Goal: Task Accomplishment & Management: Complete application form

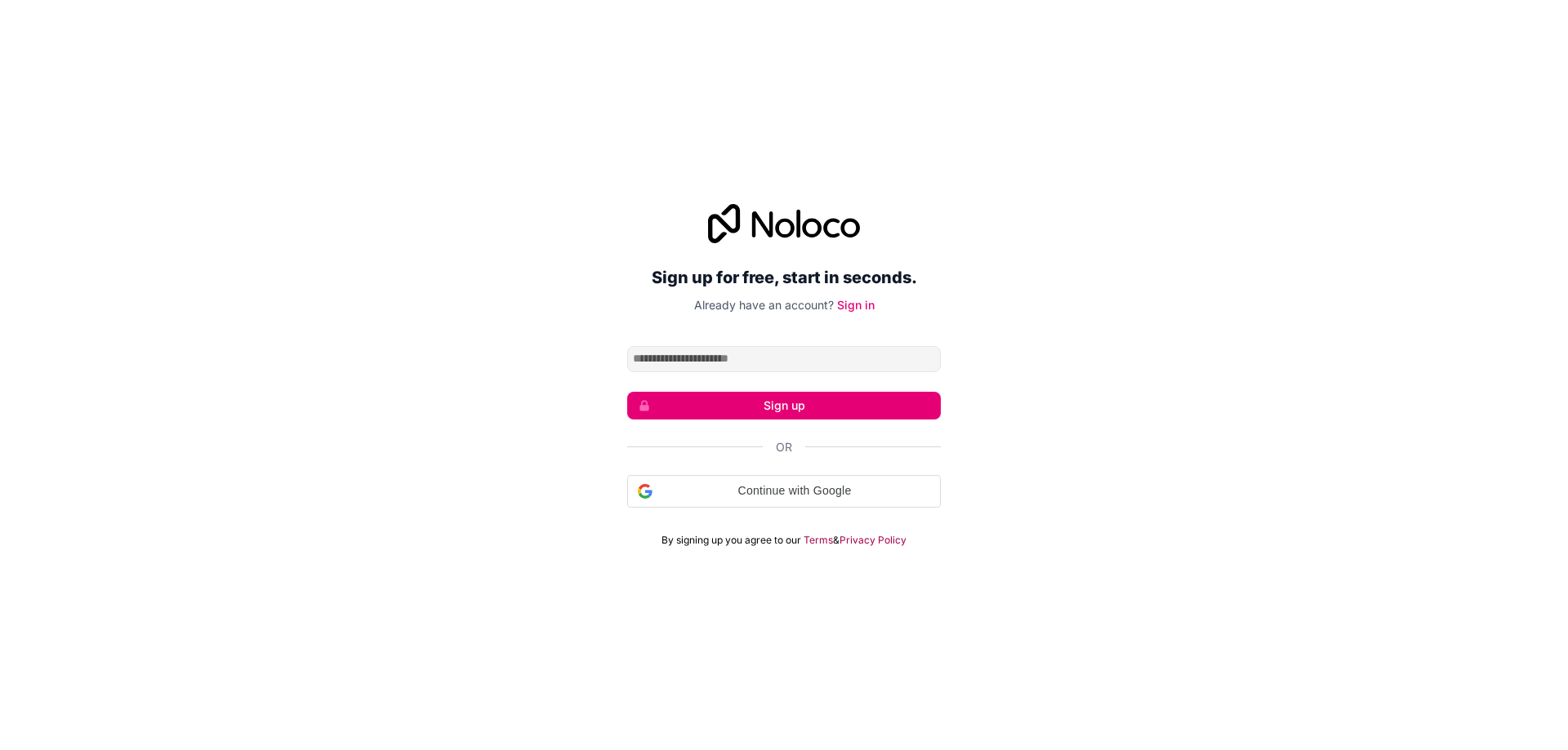
click at [799, 362] on input "Email address" at bounding box center [783, 358] width 314 height 26
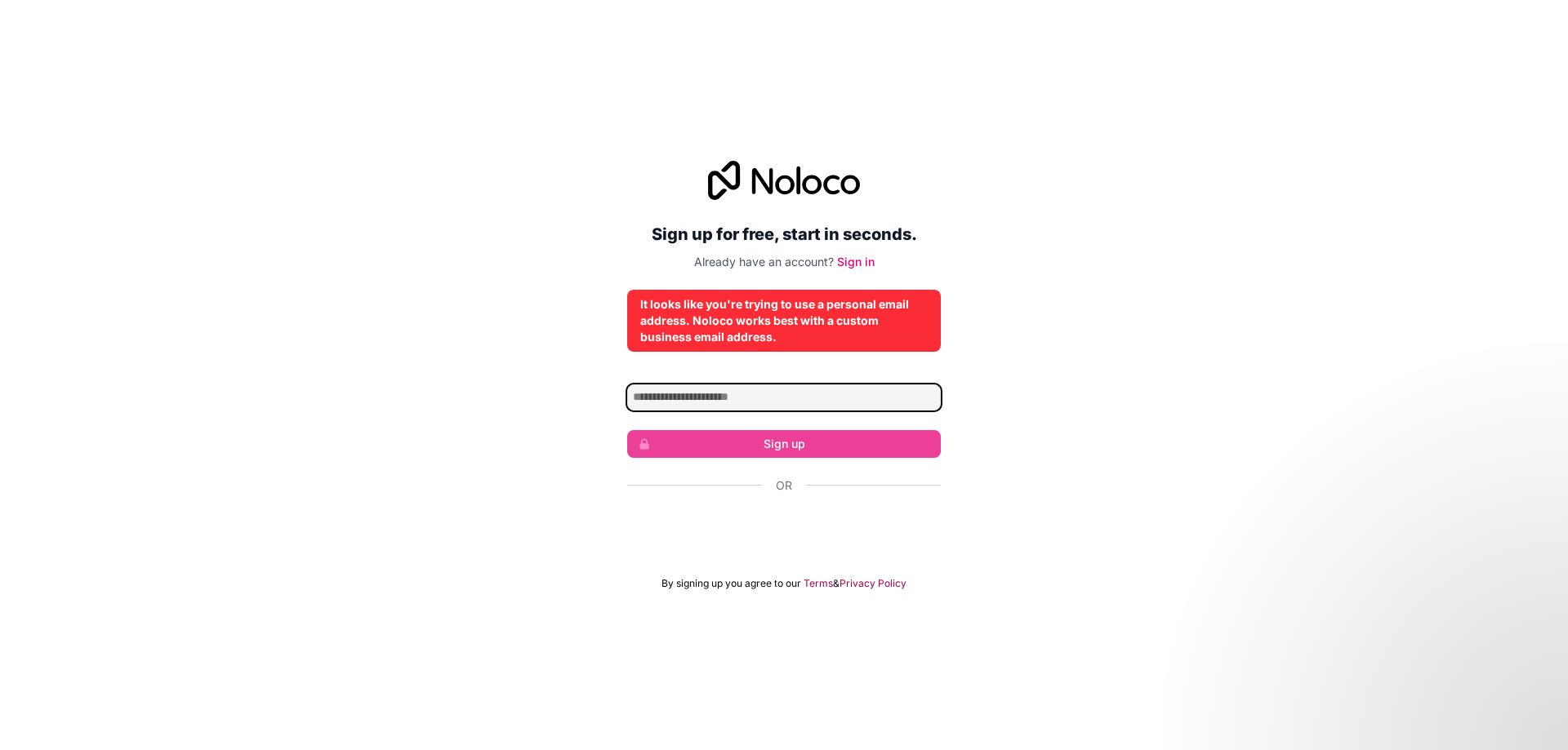
click at [824, 399] on input "Email address" at bounding box center [783, 397] width 314 height 26
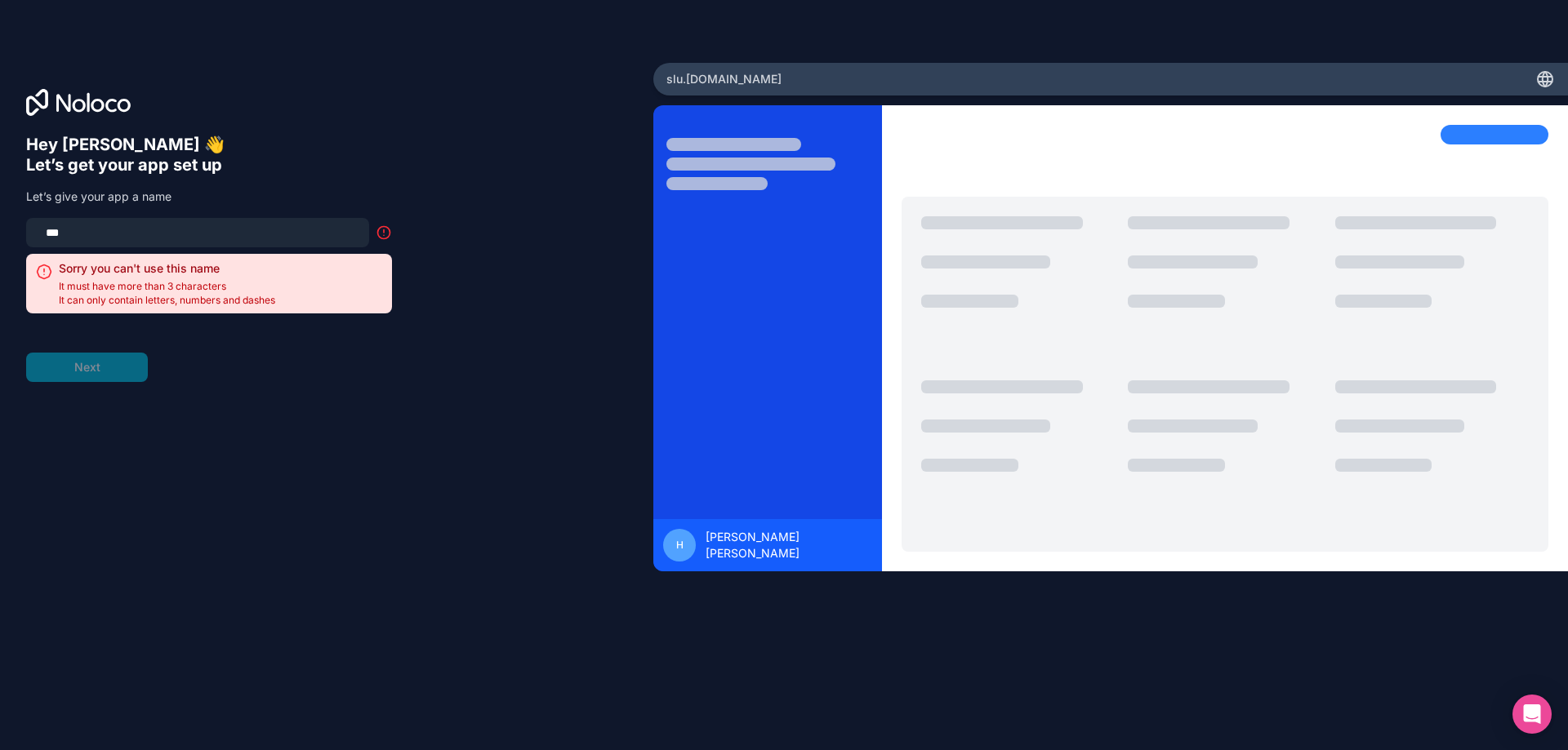
drag, startPoint x: 66, startPoint y: 235, endPoint x: 0, endPoint y: 235, distance: 66.0
click at [0, 235] on div "Hey [PERSON_NAME] 👋 Let’s get your app set up Let’s give your app a name *** So…" at bounding box center [326, 375] width 653 height 626
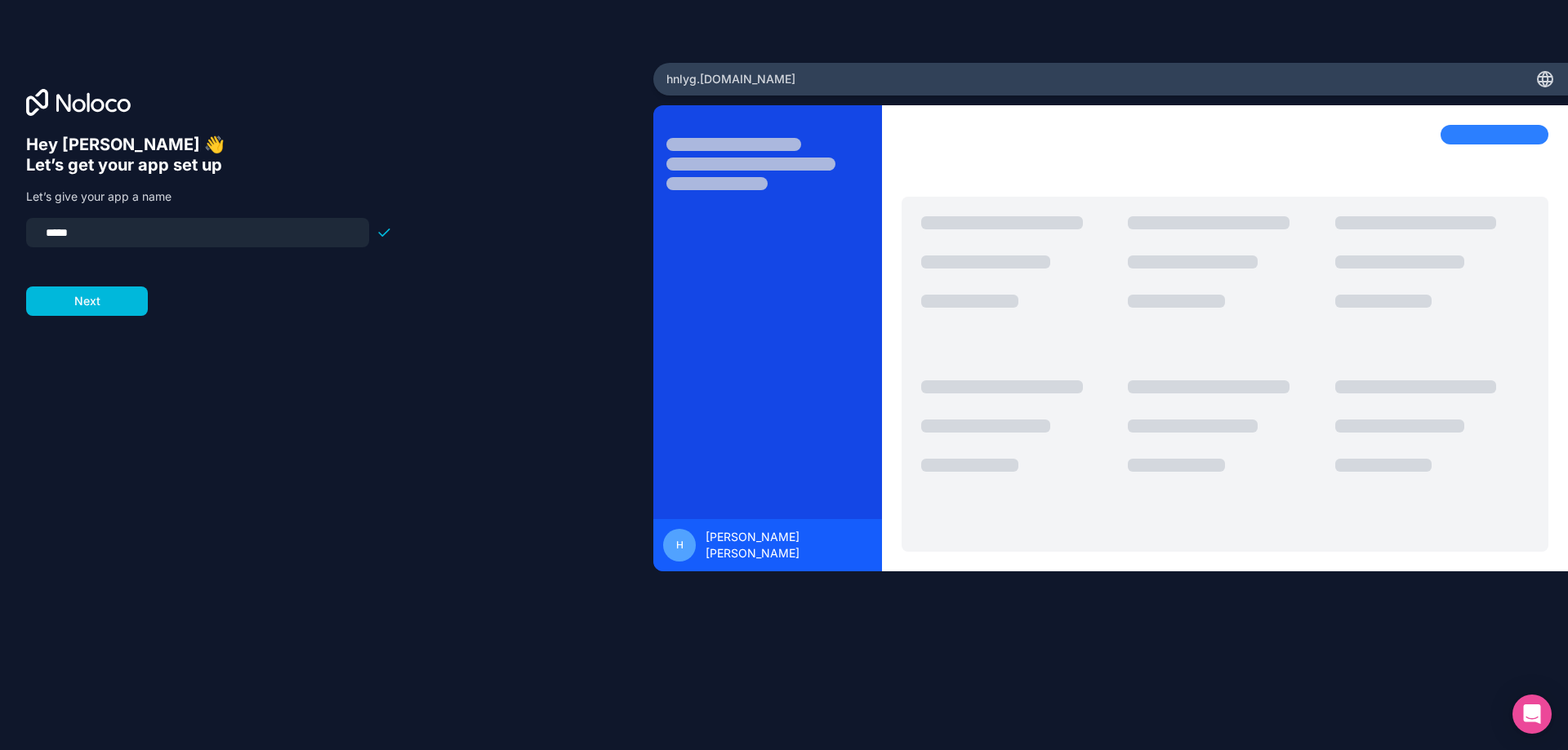
type input "*****"
click at [127, 318] on div "Hey [PERSON_NAME] 👋 Let’s get your app set up Let’s give your app a name ***** …" at bounding box center [326, 399] width 601 height 527
click at [126, 298] on button "Next" at bounding box center [87, 301] width 122 height 29
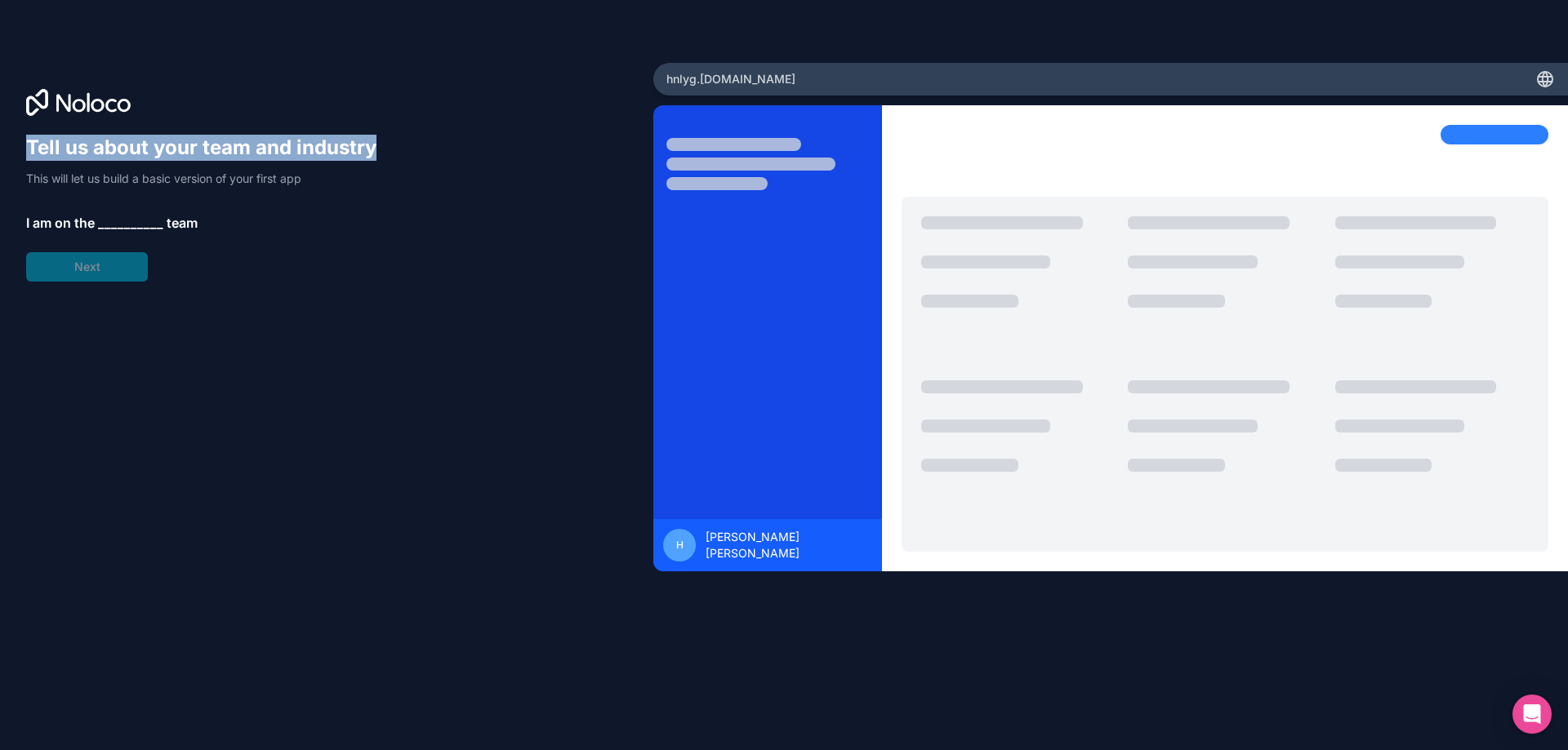
drag, startPoint x: 375, startPoint y: 156, endPoint x: 0, endPoint y: 141, distance: 375.3
click at [0, 141] on div "Tell us about your team and industry This will let us build a basic version of …" at bounding box center [326, 375] width 653 height 626
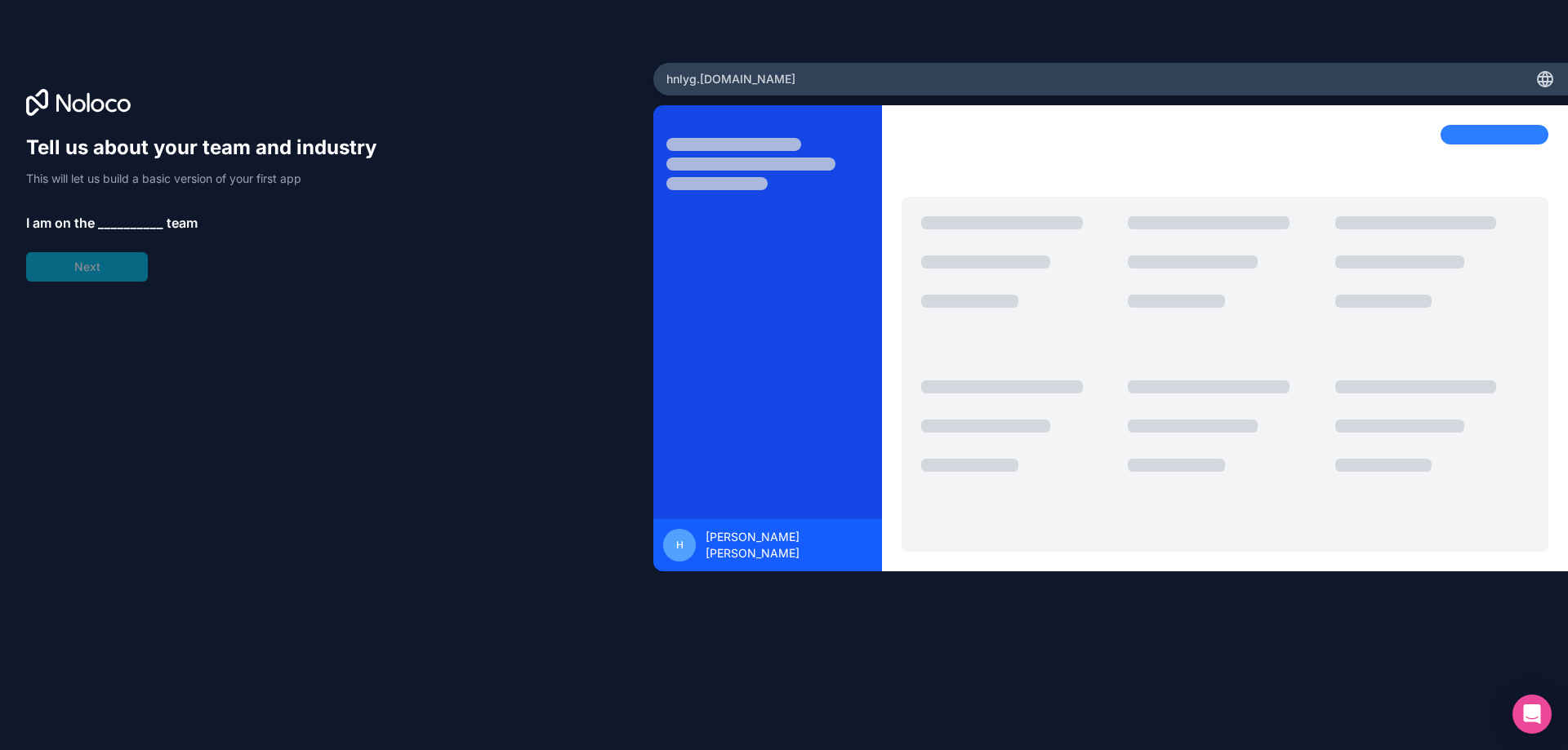
click at [101, 212] on div "Tell us about your team and industry This will let us build a basic version of …" at bounding box center [208, 208] width 366 height 147
click at [106, 217] on span "__________" at bounding box center [131, 223] width 65 height 20
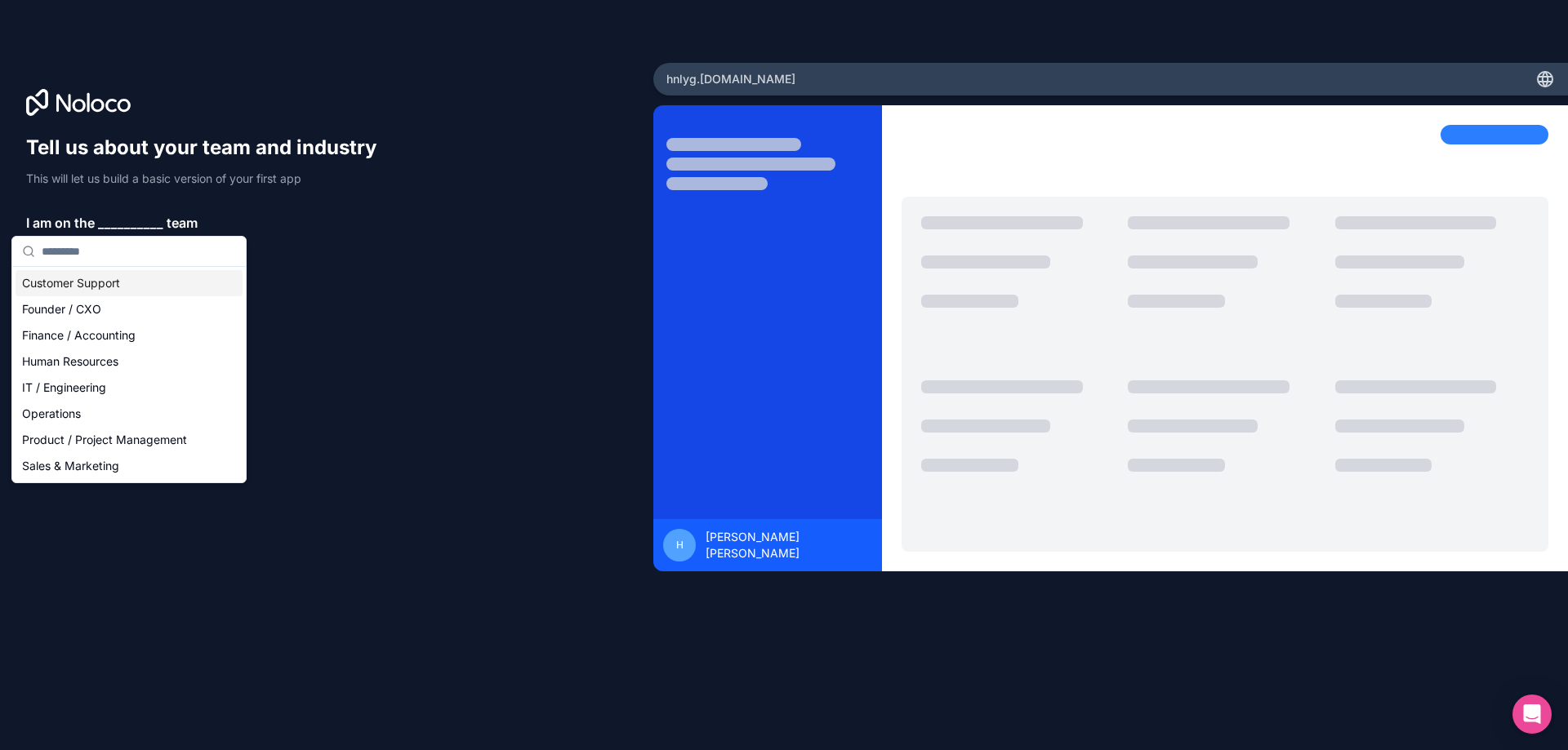
click at [99, 223] on span "__________" at bounding box center [131, 223] width 65 height 20
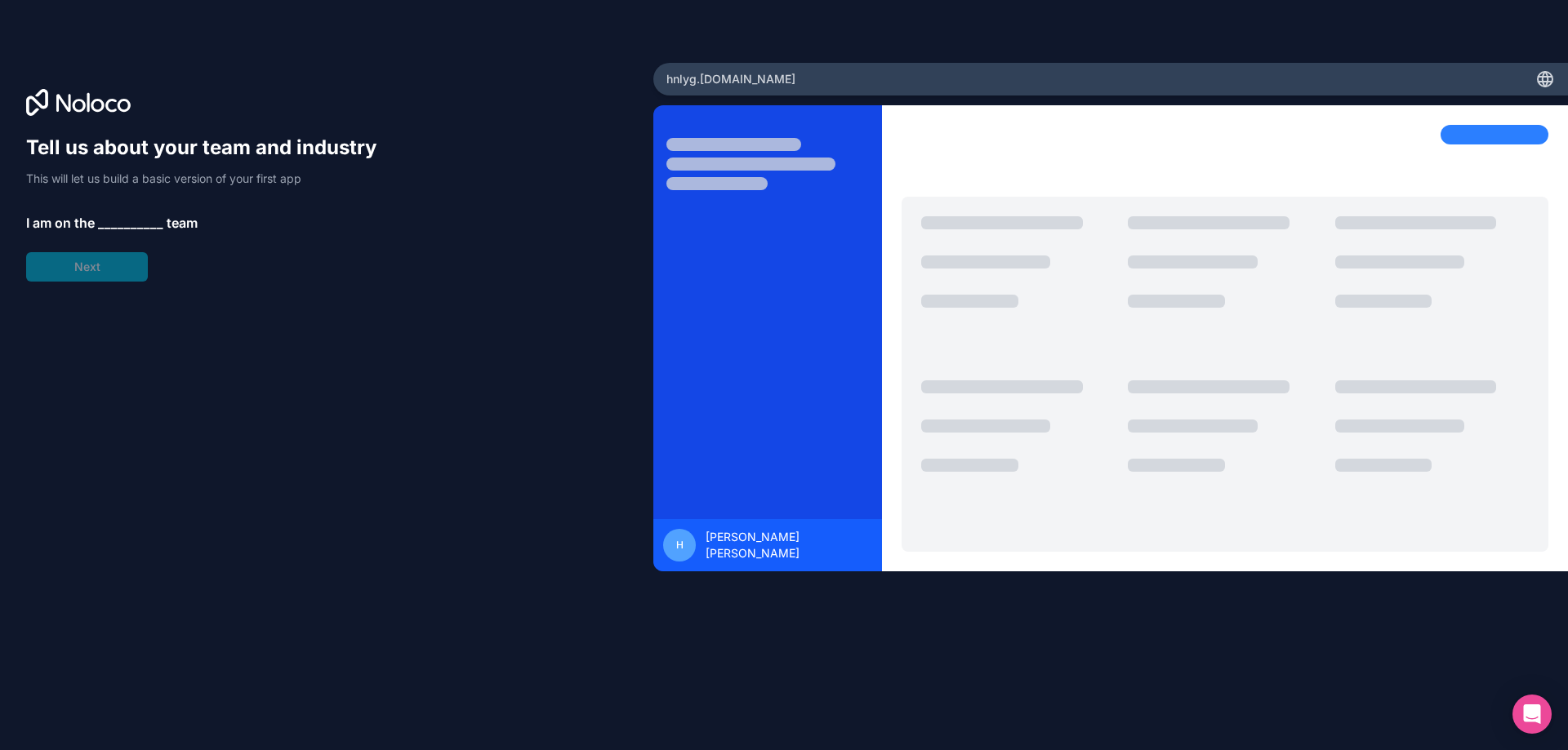
click at [105, 220] on span "__________" at bounding box center [131, 223] width 65 height 20
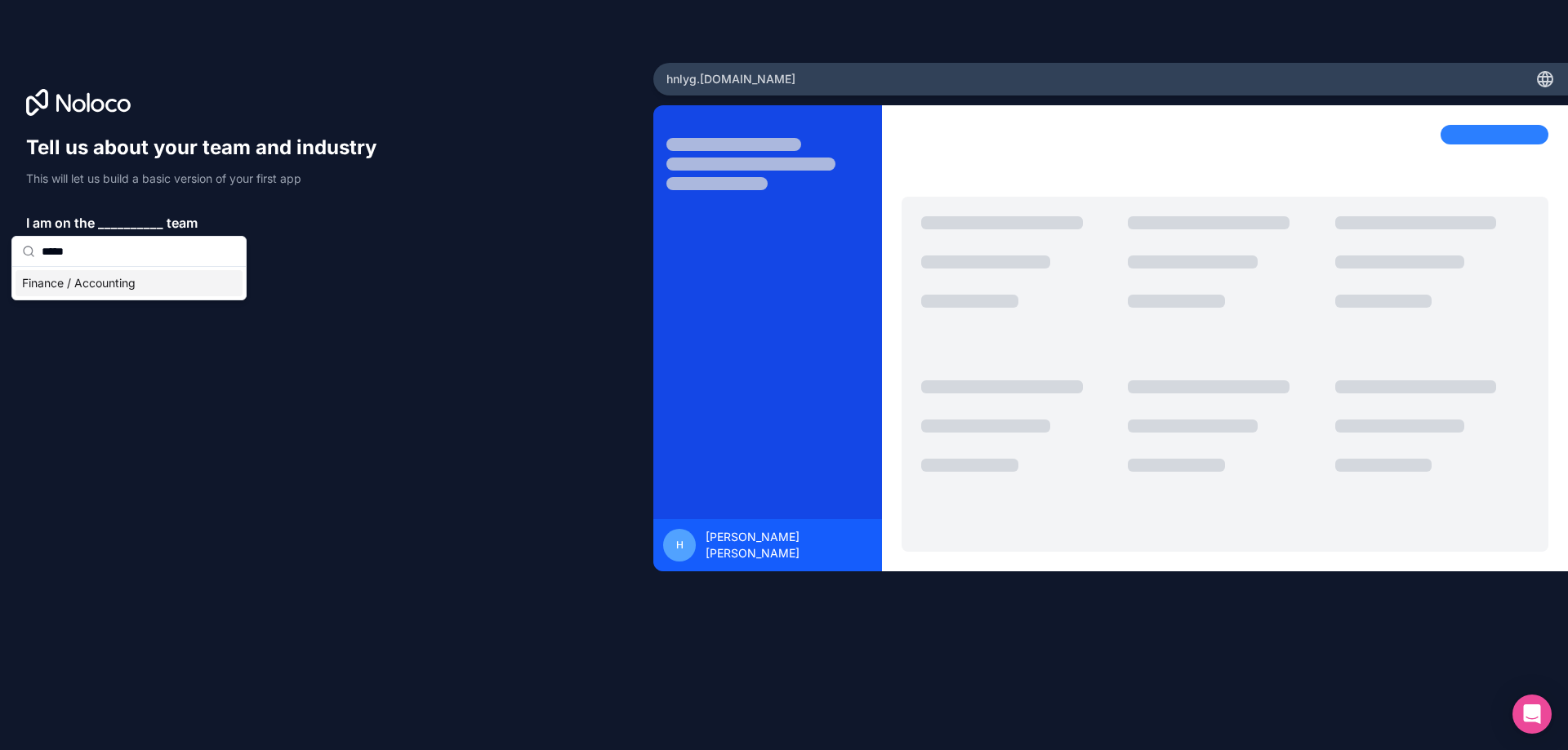
type input "*****"
click at [114, 290] on div "Finance / Accounting" at bounding box center [129, 282] width 227 height 26
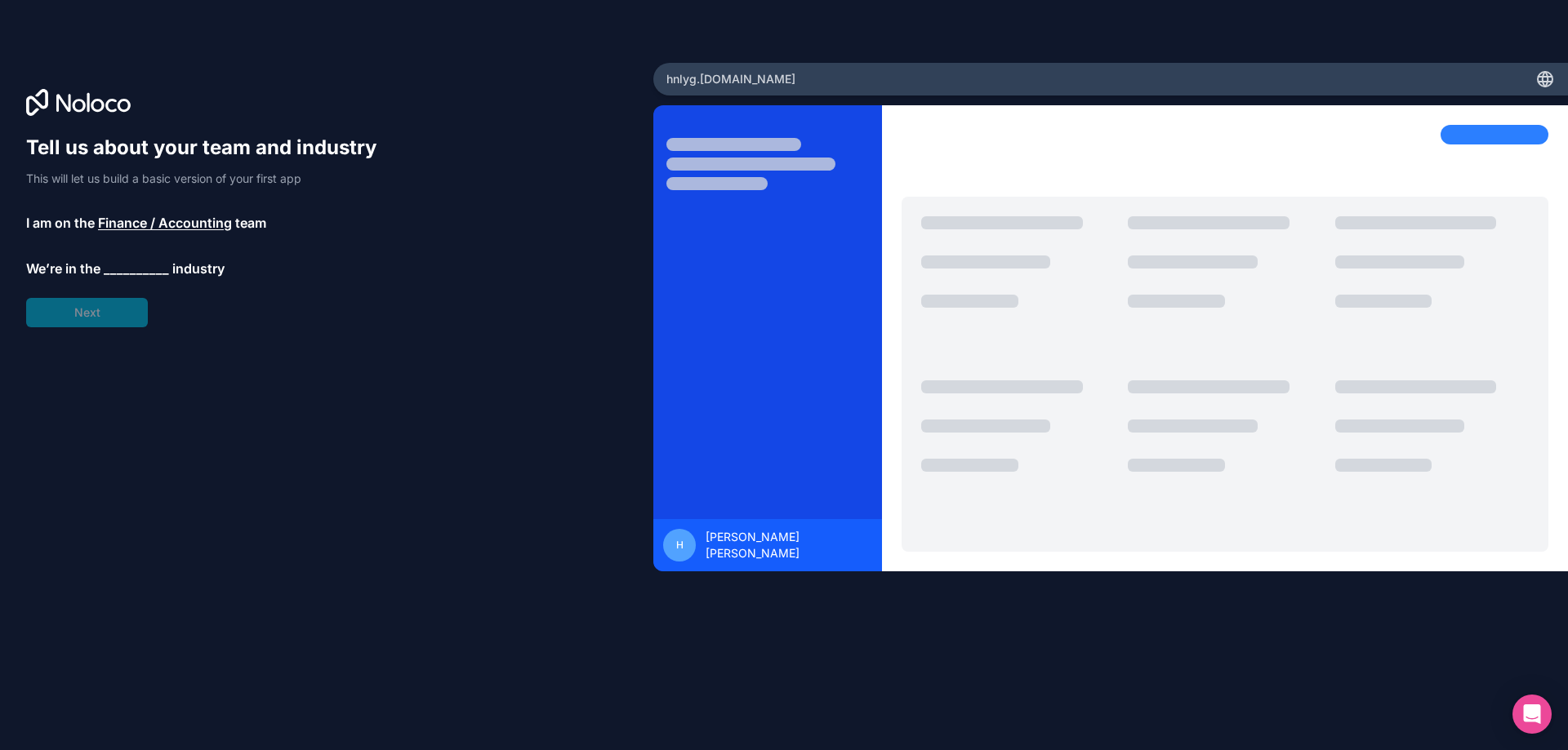
click at [142, 268] on span "__________" at bounding box center [136, 269] width 65 height 20
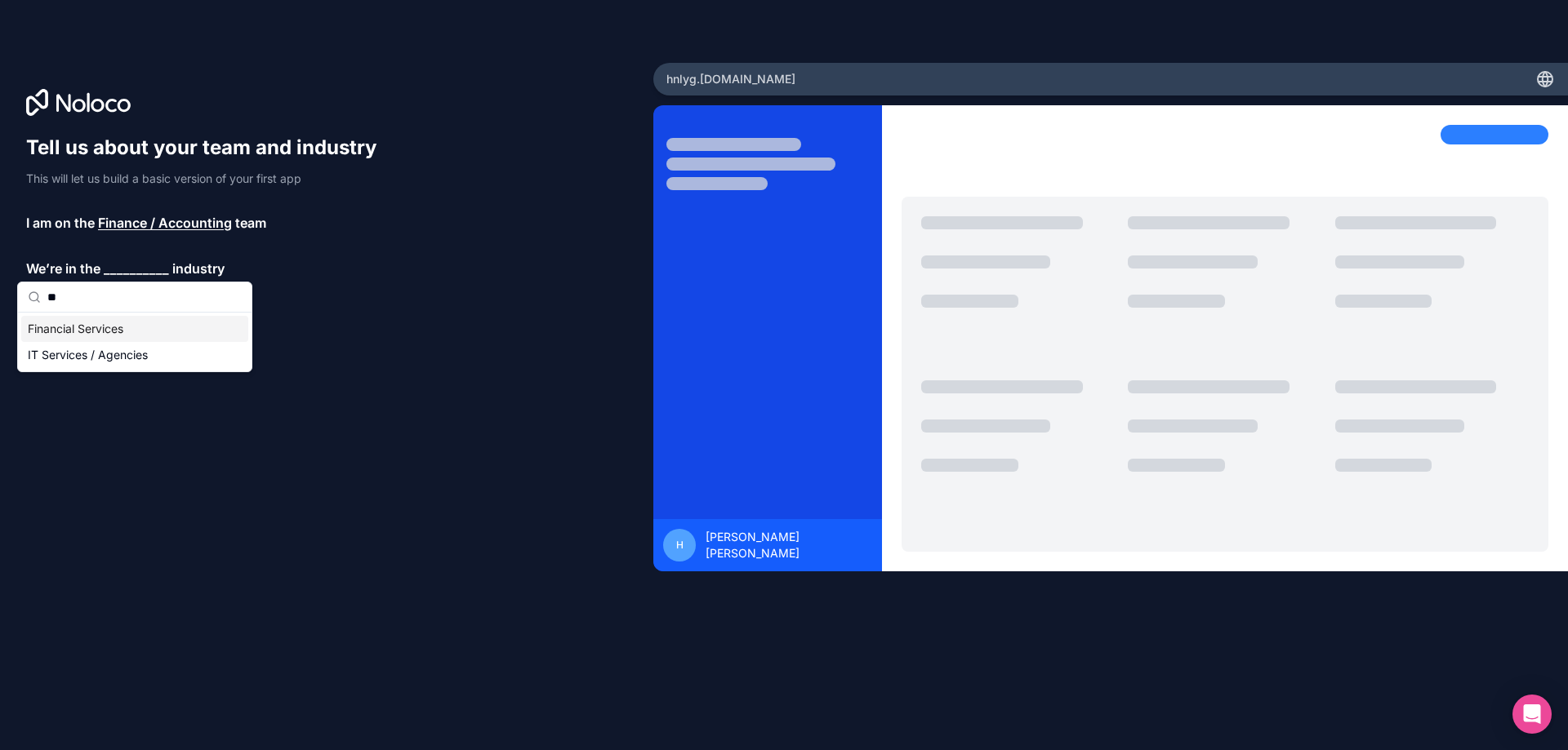
type input "*"
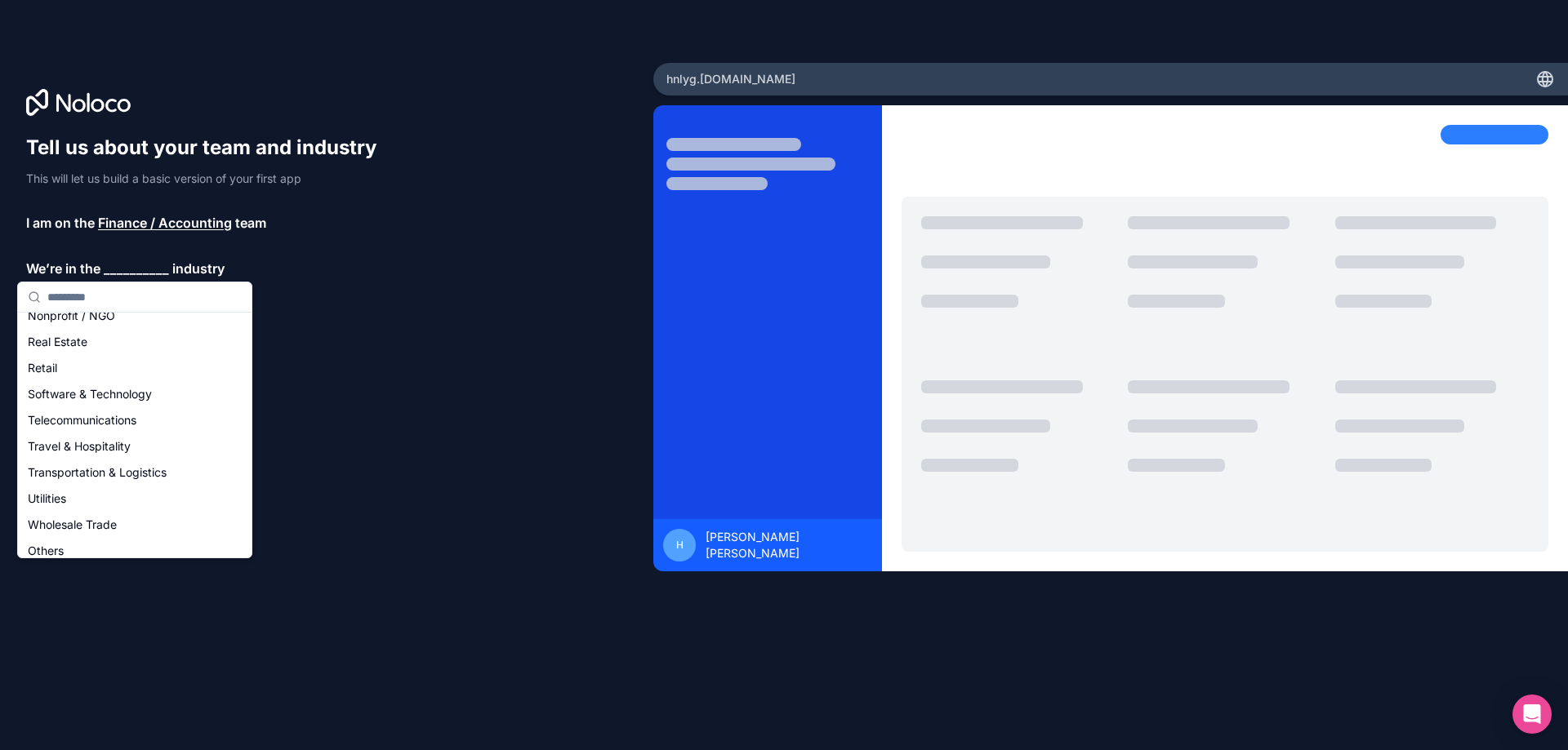
scroll to position [336, 0]
click at [82, 548] on div "Others" at bounding box center [135, 541] width 227 height 26
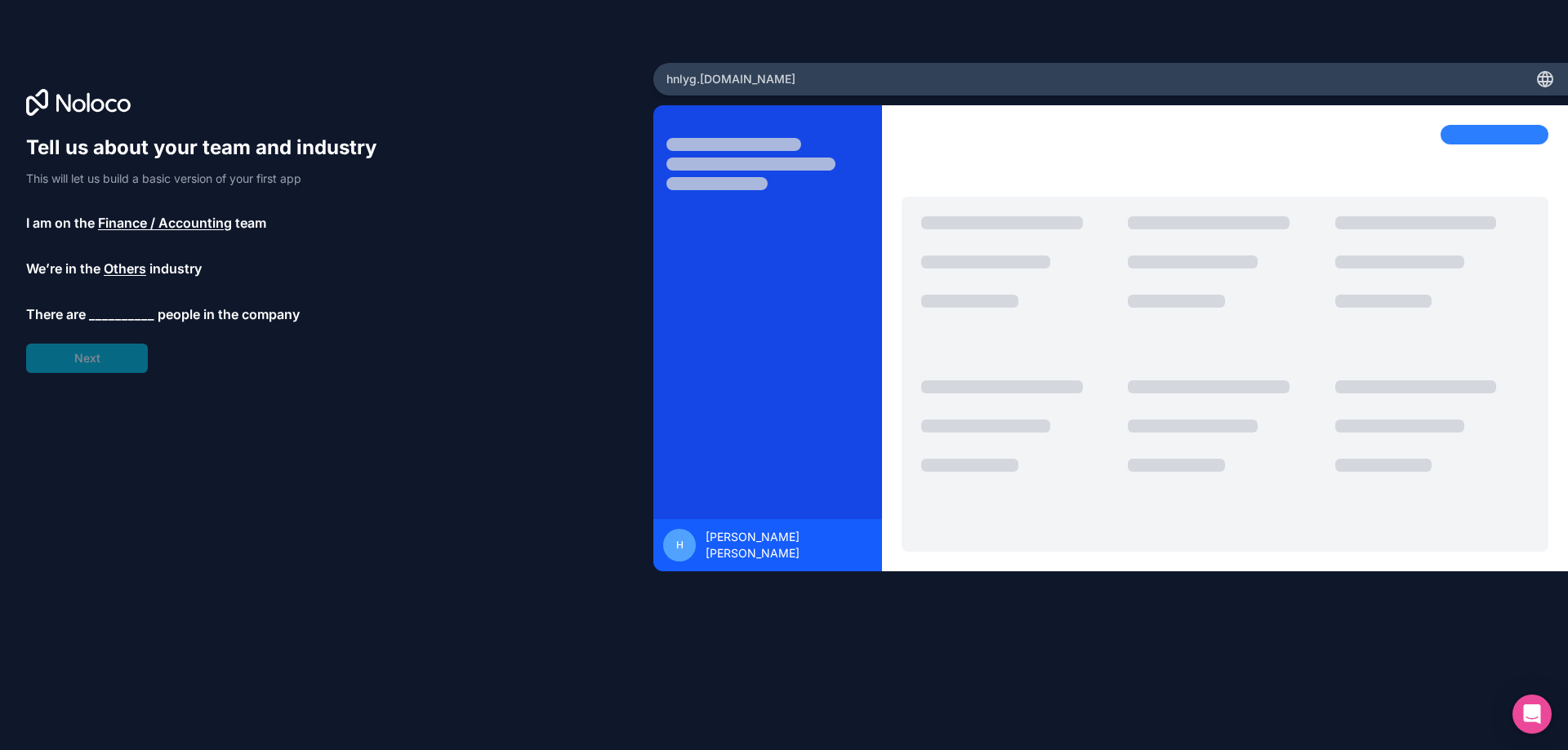
click at [133, 316] on span "__________" at bounding box center [122, 315] width 65 height 20
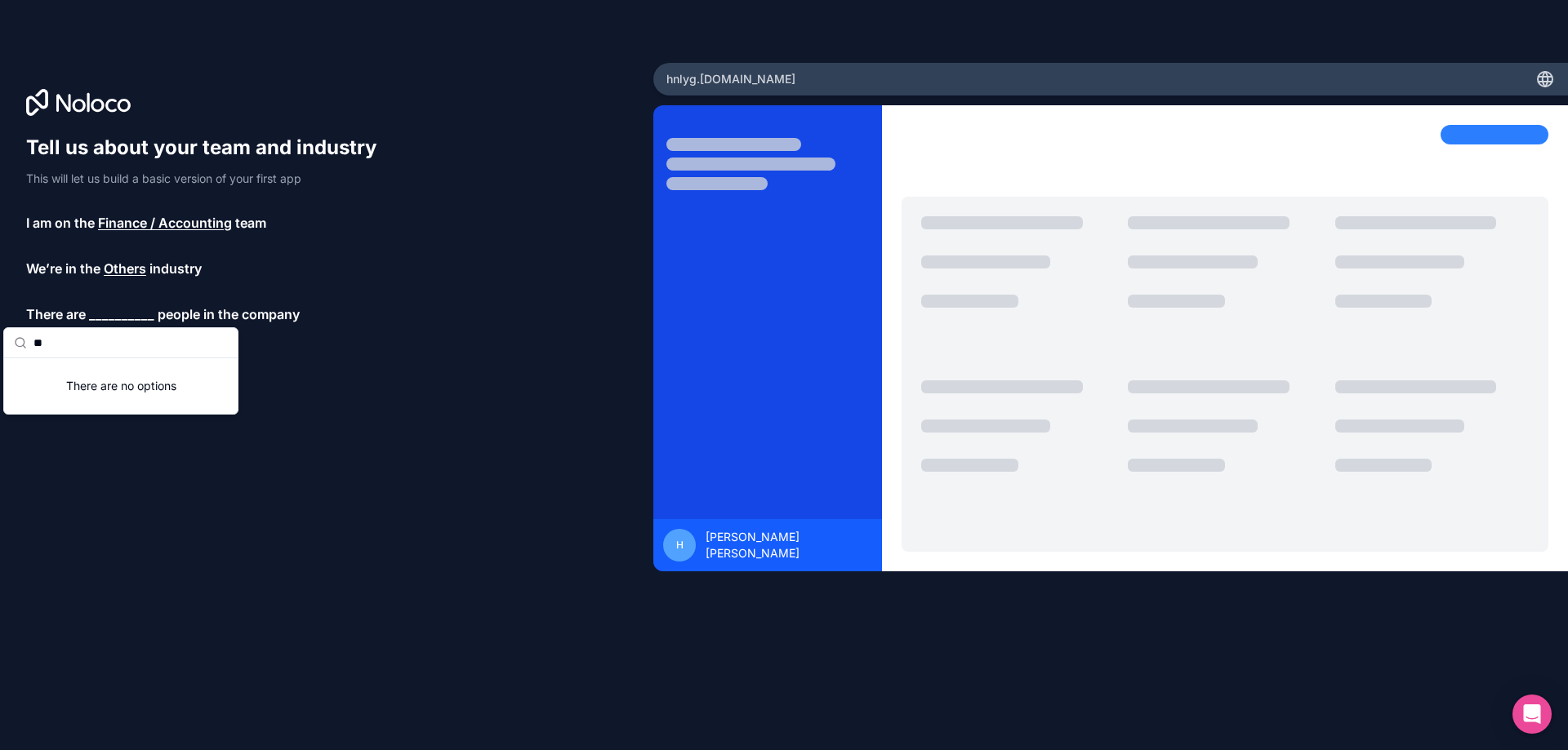
type input "*"
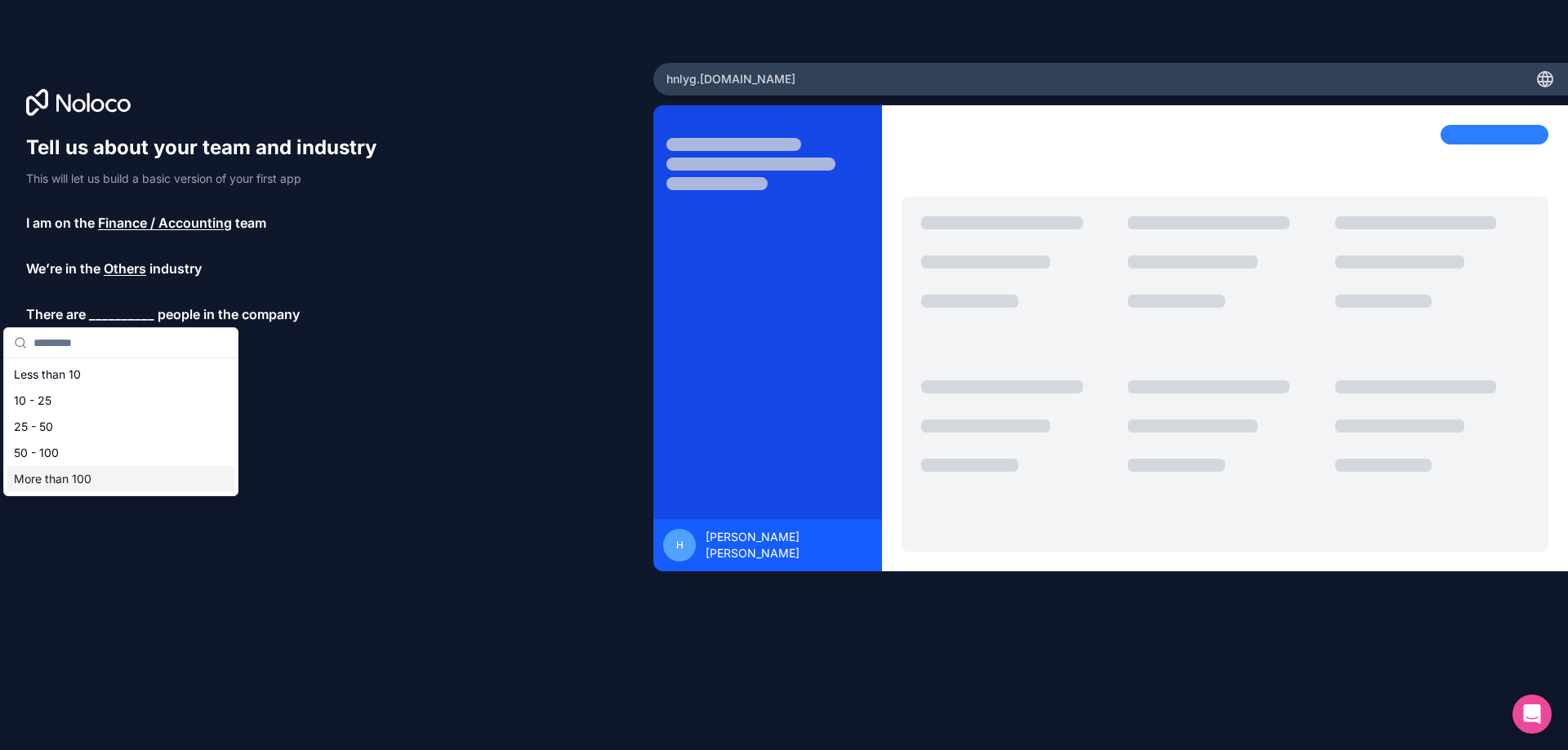
click at [122, 479] on div "More than 100" at bounding box center [121, 478] width 227 height 26
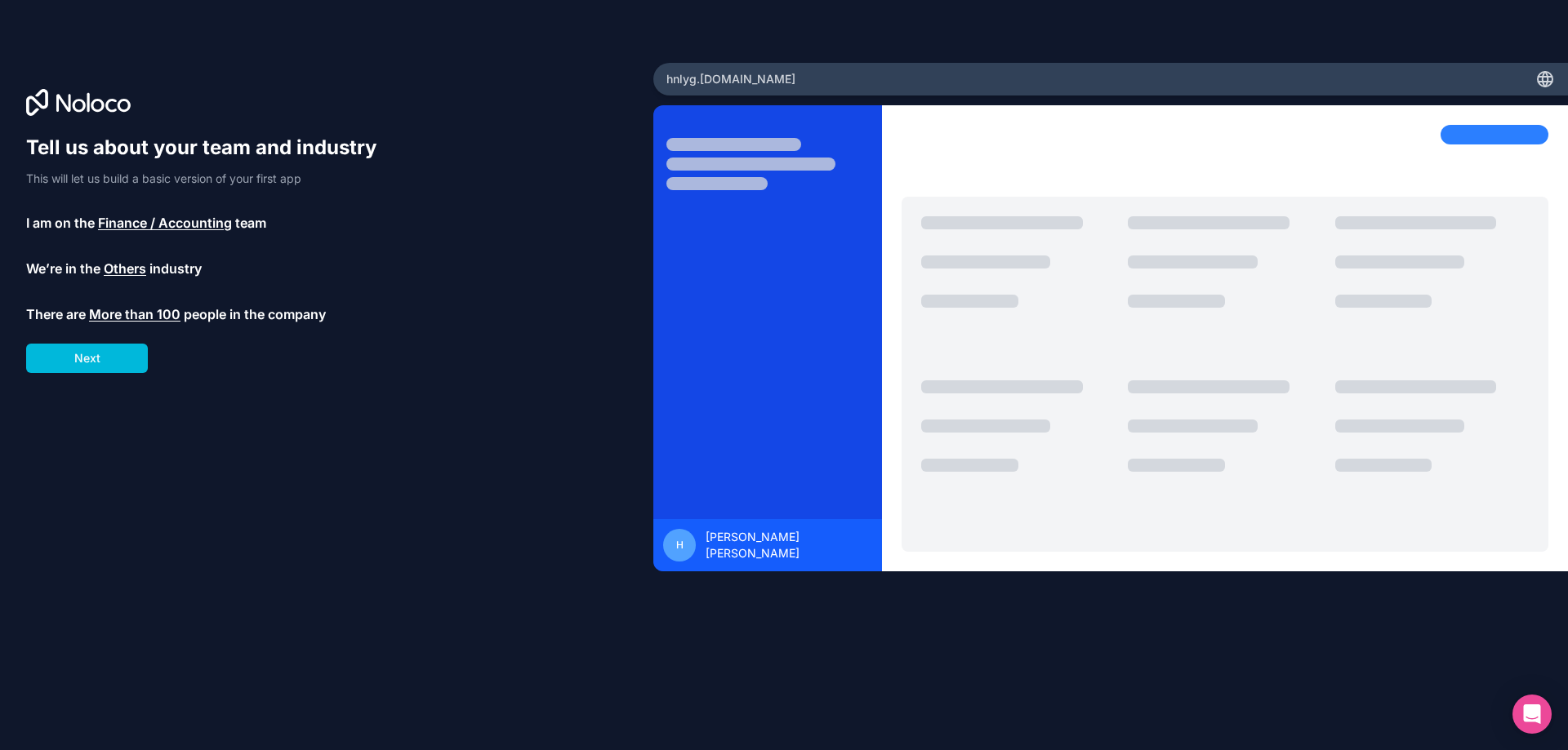
click at [124, 361] on button "Next" at bounding box center [87, 358] width 122 height 29
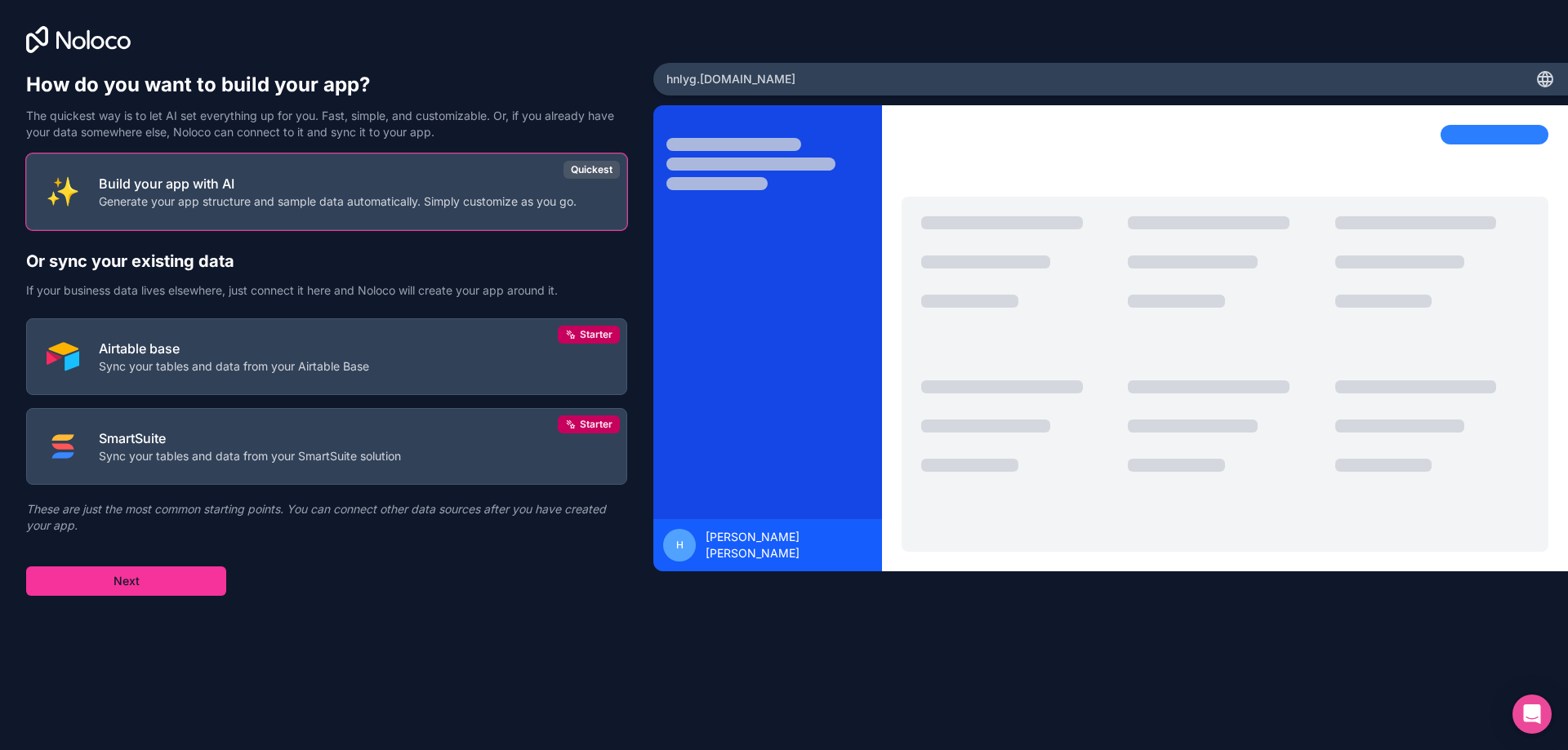
click at [413, 184] on p "Build your app with AI" at bounding box center [338, 184] width 477 height 20
click at [116, 585] on button "Next" at bounding box center [126, 581] width 200 height 29
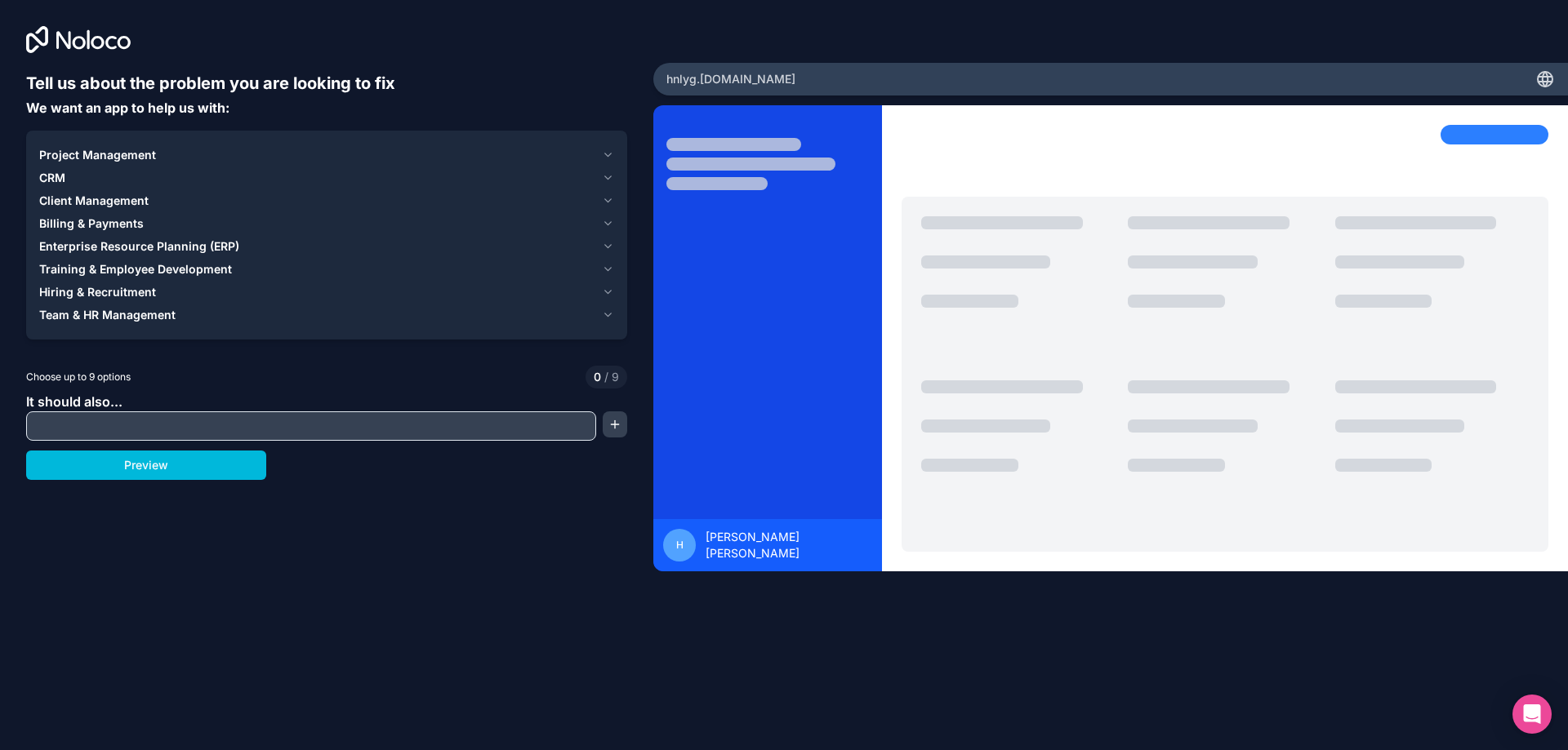
click at [607, 156] on icon "button" at bounding box center [608, 155] width 13 height 13
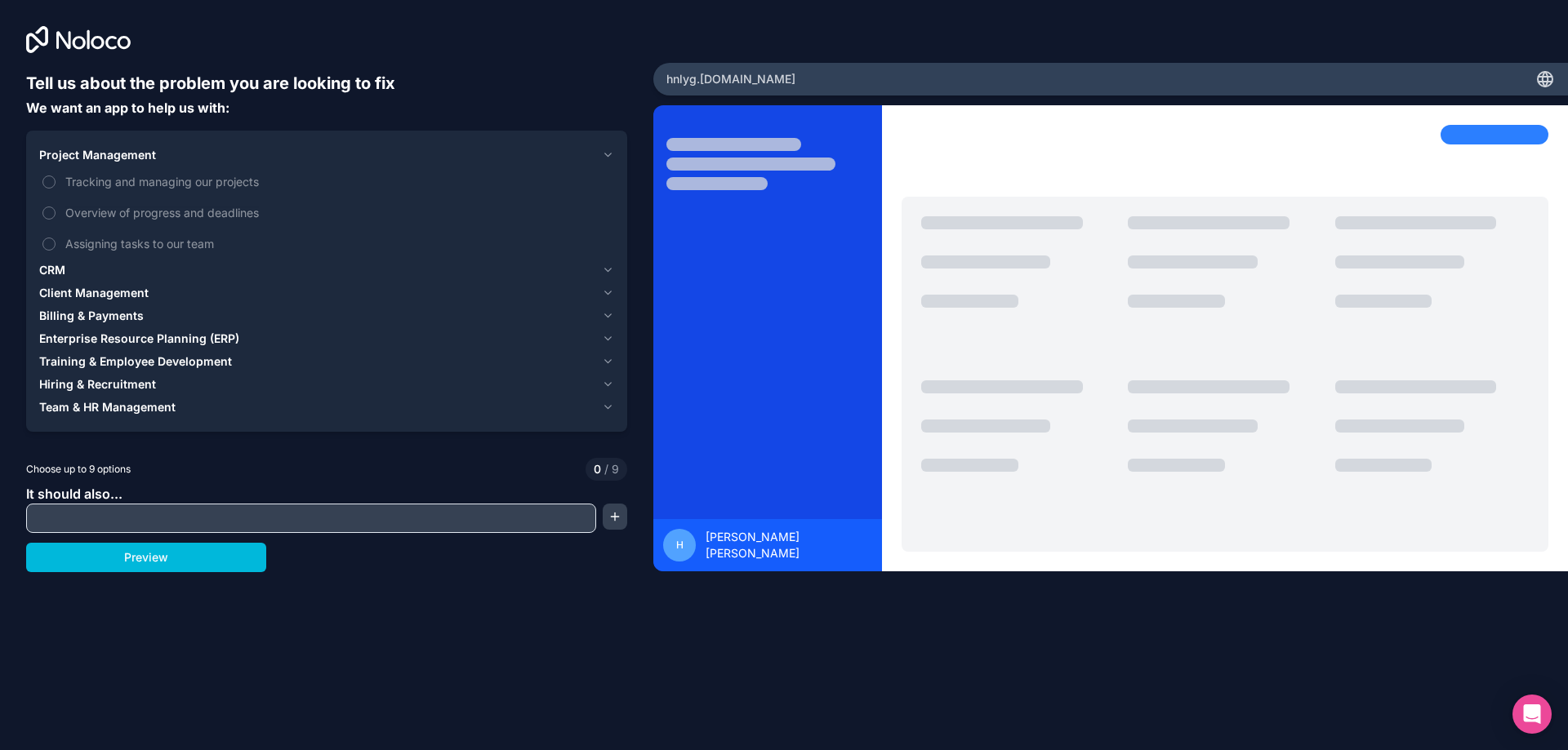
click at [607, 156] on icon "button" at bounding box center [608, 155] width 13 height 13
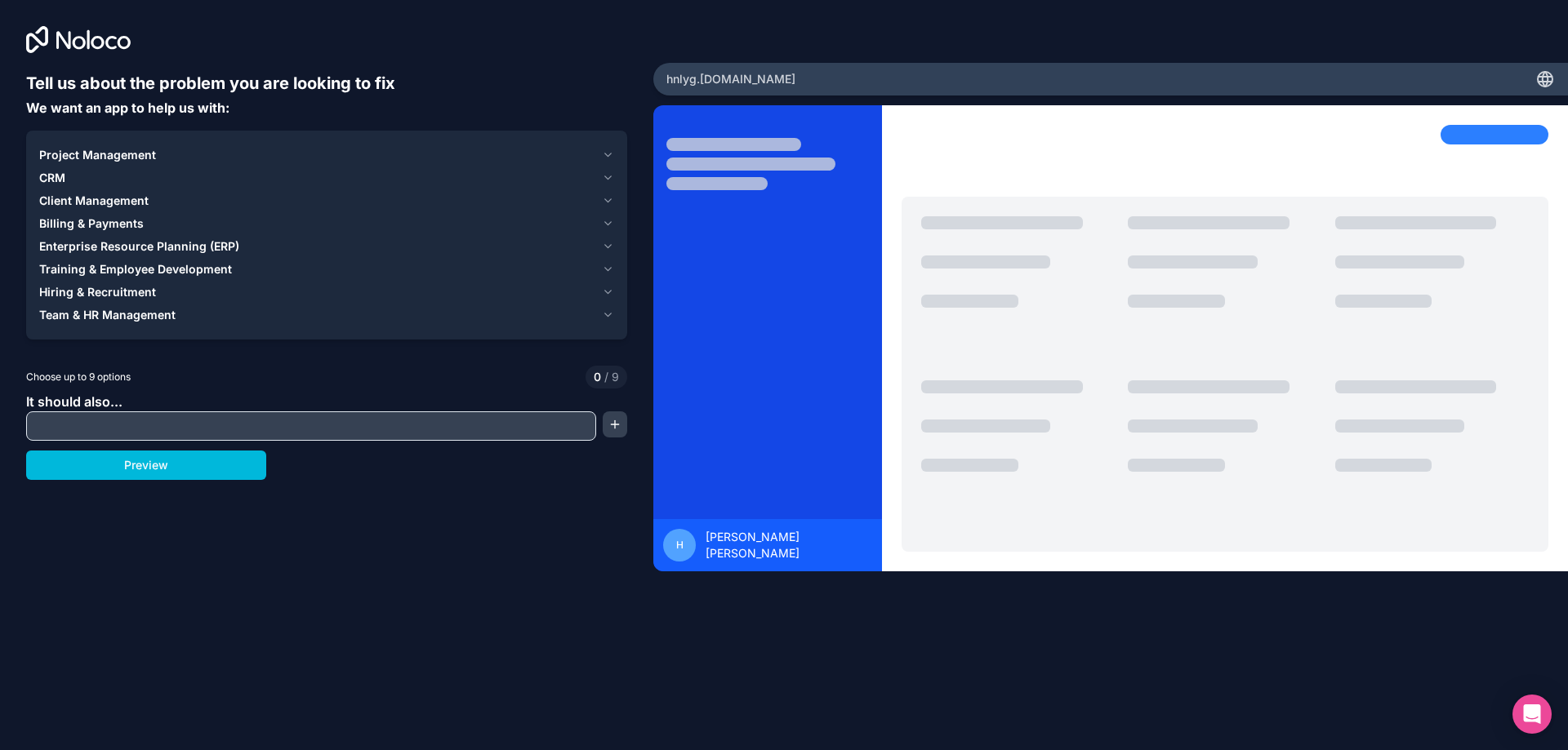
click at [605, 203] on icon "button" at bounding box center [608, 200] width 13 height 13
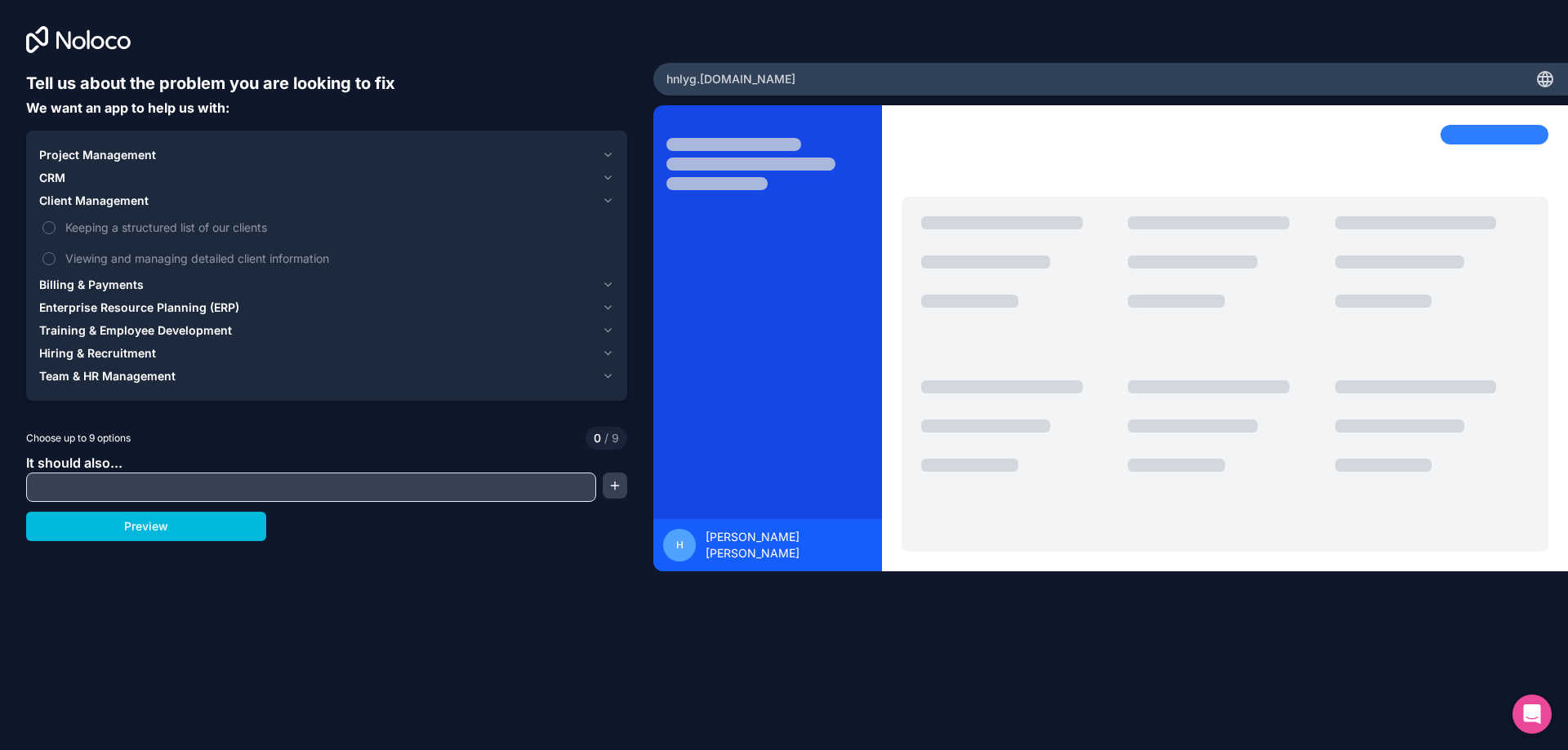
click at [44, 258] on button "Viewing and managing detailed client information" at bounding box center [48, 258] width 13 height 13
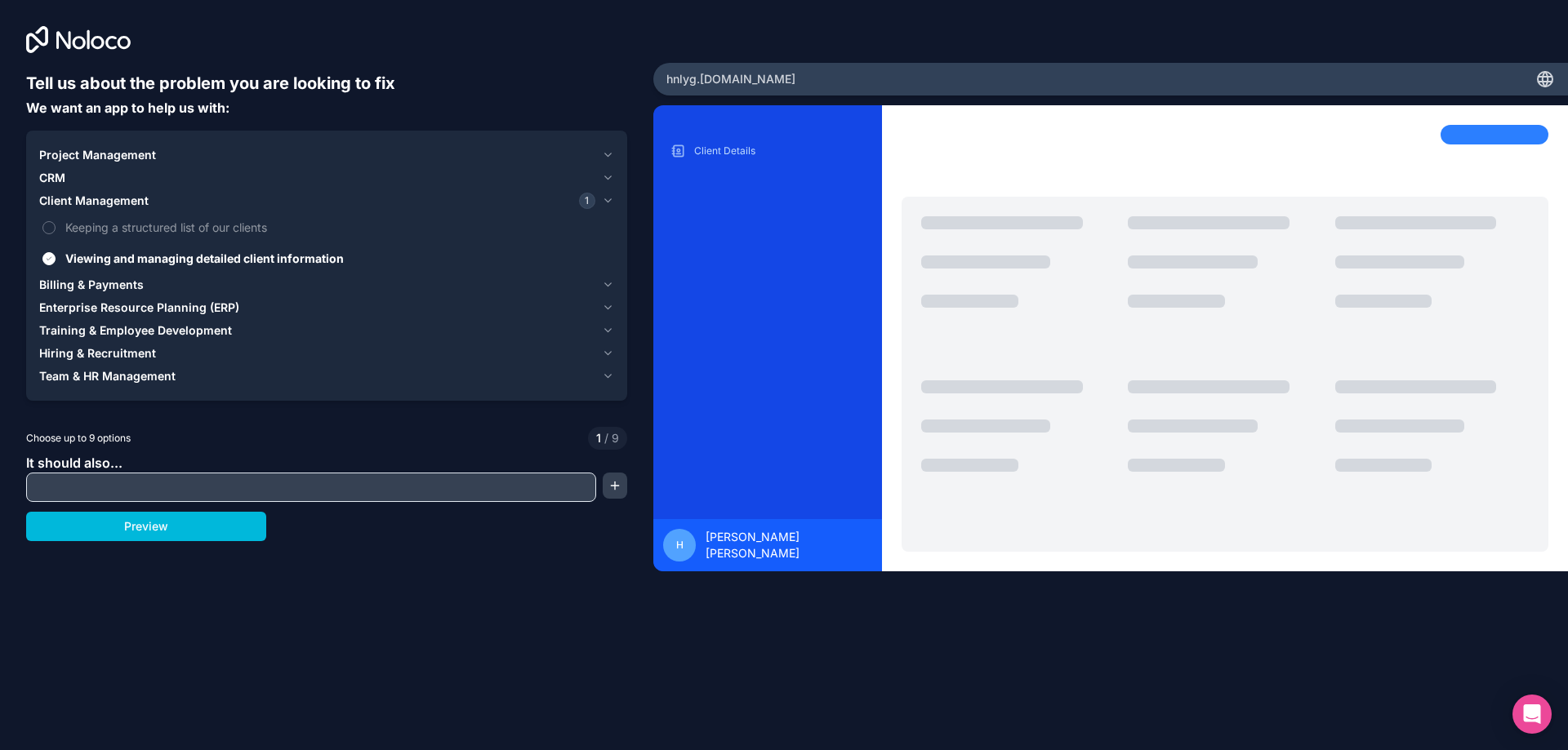
click at [611, 372] on icon "button" at bounding box center [608, 376] width 13 height 13
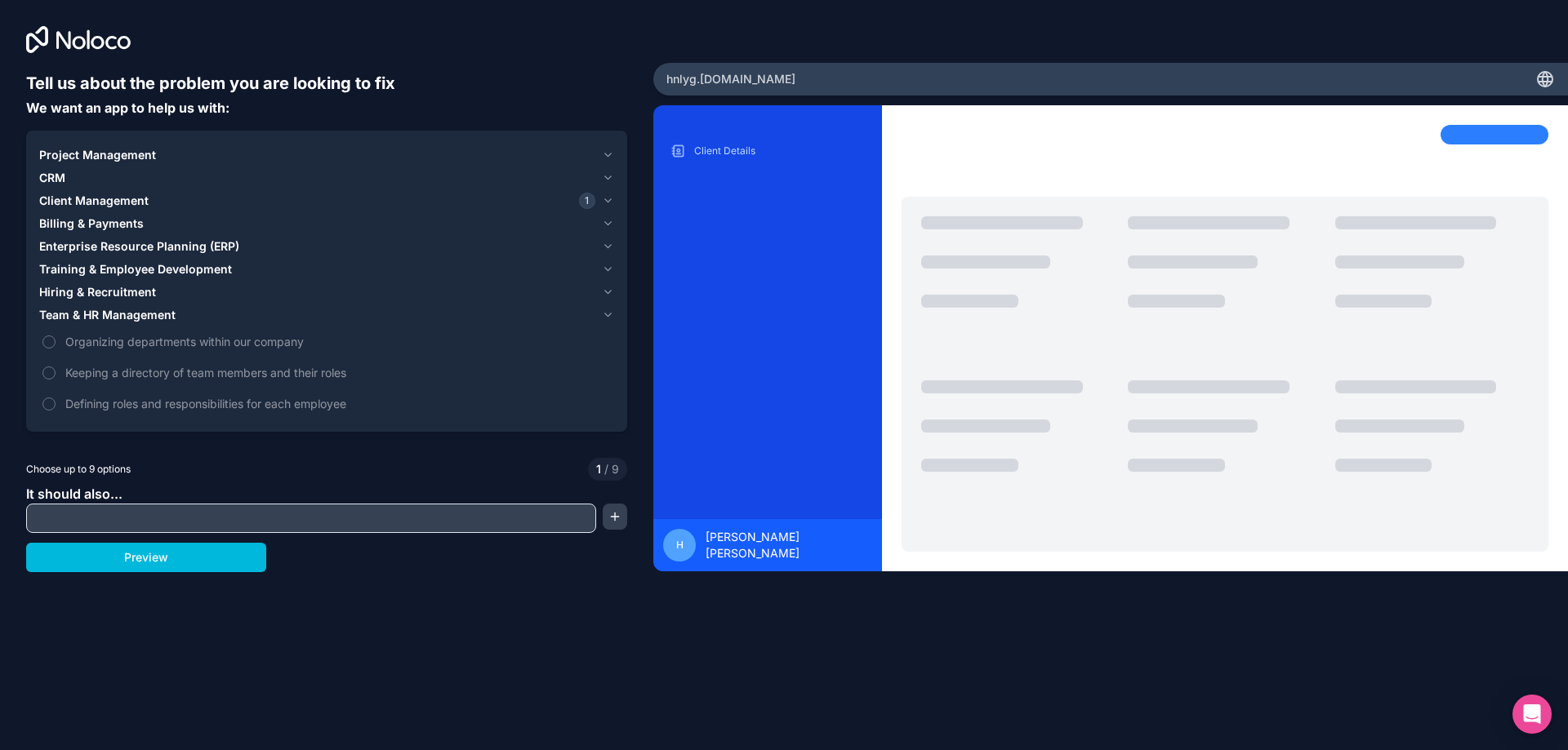
click at [103, 350] on label "Organizing departments within our company" at bounding box center [326, 341] width 575 height 30
click at [55, 349] on button "Organizing departments within our company" at bounding box center [48, 341] width 13 height 13
click at [106, 372] on span "Keeping a directory of team members and their roles" at bounding box center [338, 372] width 545 height 17
click at [115, 411] on span "Defining roles and responsibilities for each employee" at bounding box center [338, 403] width 545 height 17
click at [44, 369] on button "Keeping a directory of team members and their roles" at bounding box center [48, 373] width 13 height 13
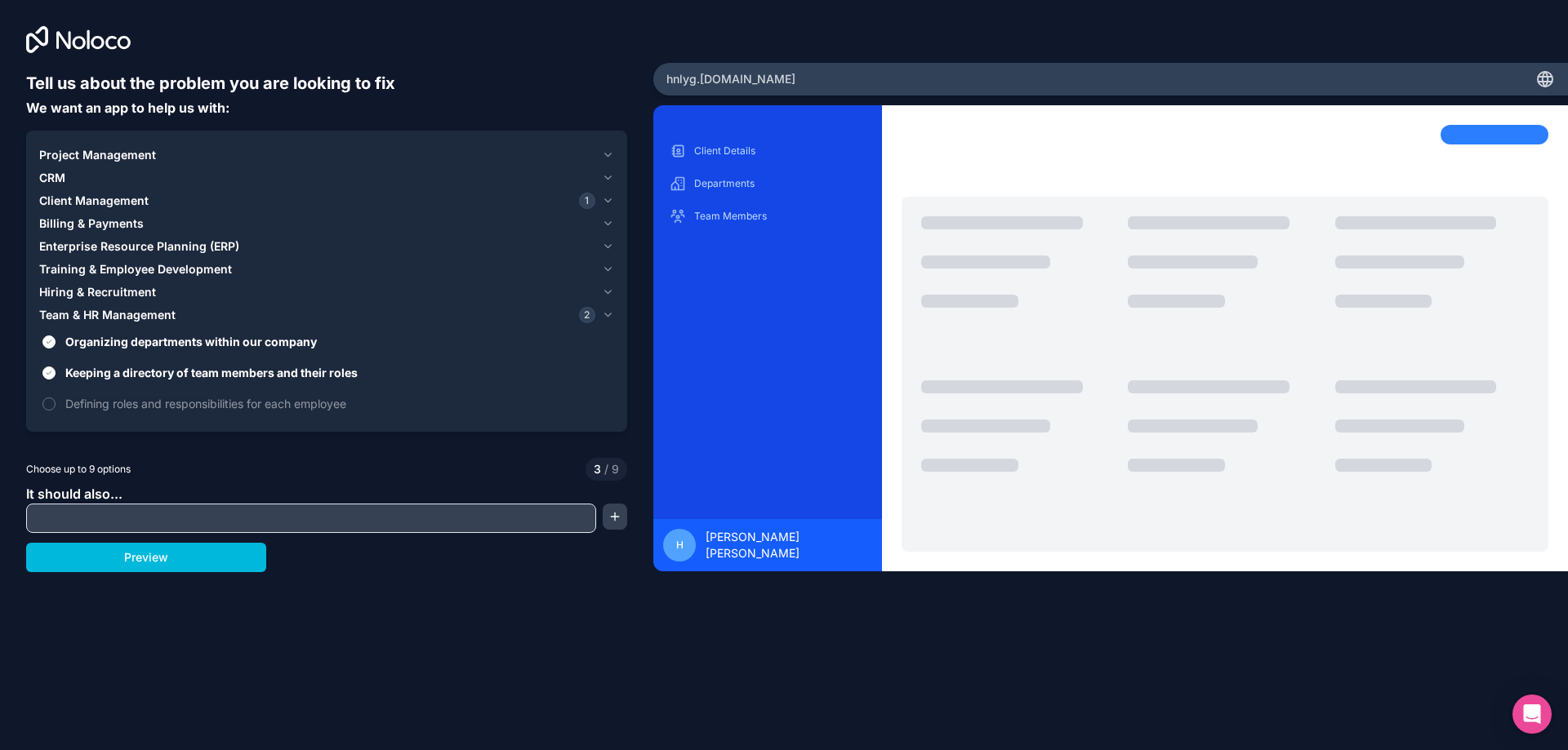
click at [55, 400] on label "Defining roles and responsibilities for each employee" at bounding box center [326, 404] width 575 height 30
click at [55, 400] on button "Defining roles and responsibilities for each employee" at bounding box center [48, 404] width 13 height 13
click at [601, 160] on button "Project Management" at bounding box center [326, 156] width 575 height 23
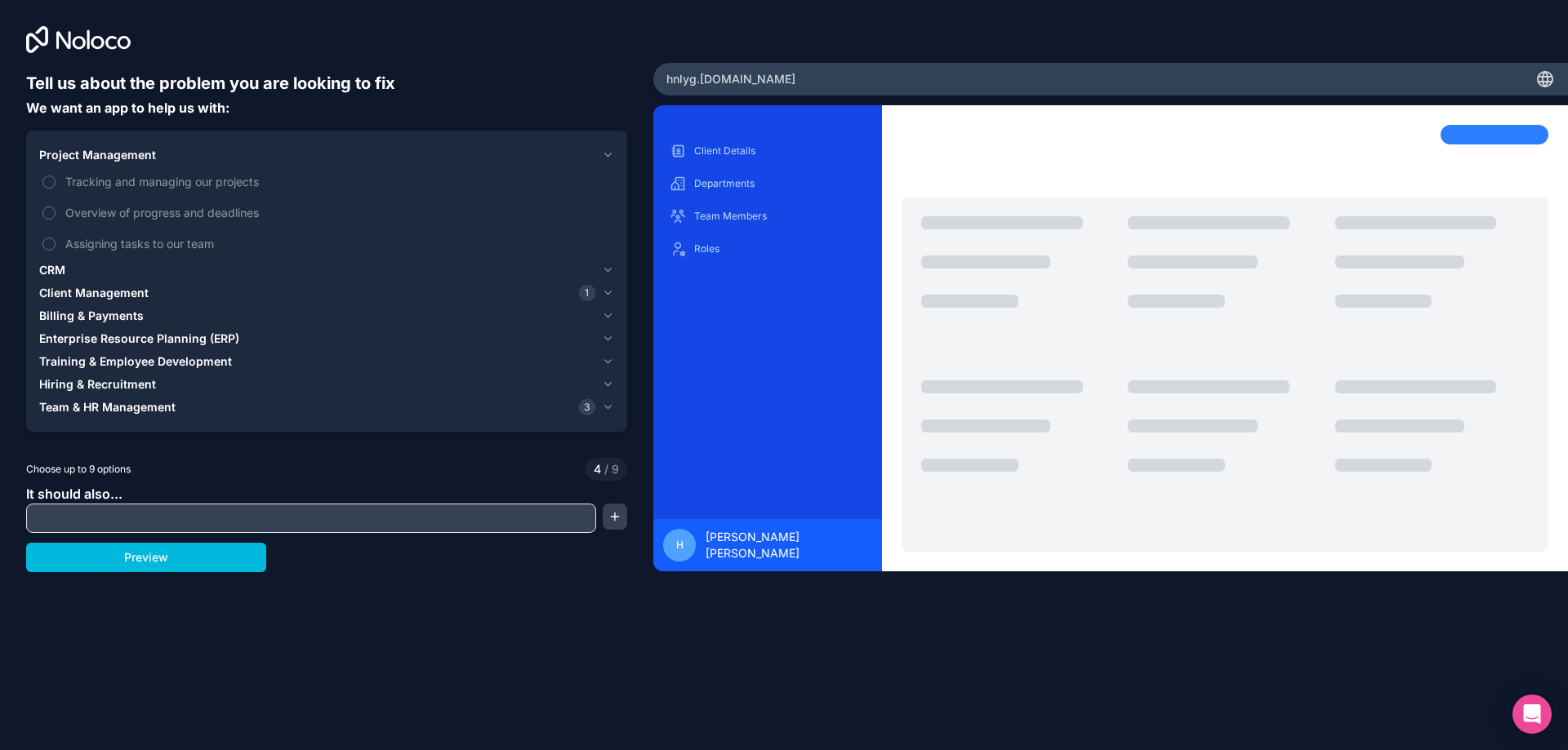
click at [59, 193] on label "Tracking and managing our projects" at bounding box center [326, 181] width 575 height 30
click at [48, 181] on button "Tracking and managing our projects" at bounding box center [48, 181] width 13 height 13
click at [56, 218] on label "Overview of progress and deadlines" at bounding box center [326, 213] width 575 height 30
click at [55, 218] on button "Overview of progress and deadlines" at bounding box center [48, 213] width 13 height 13
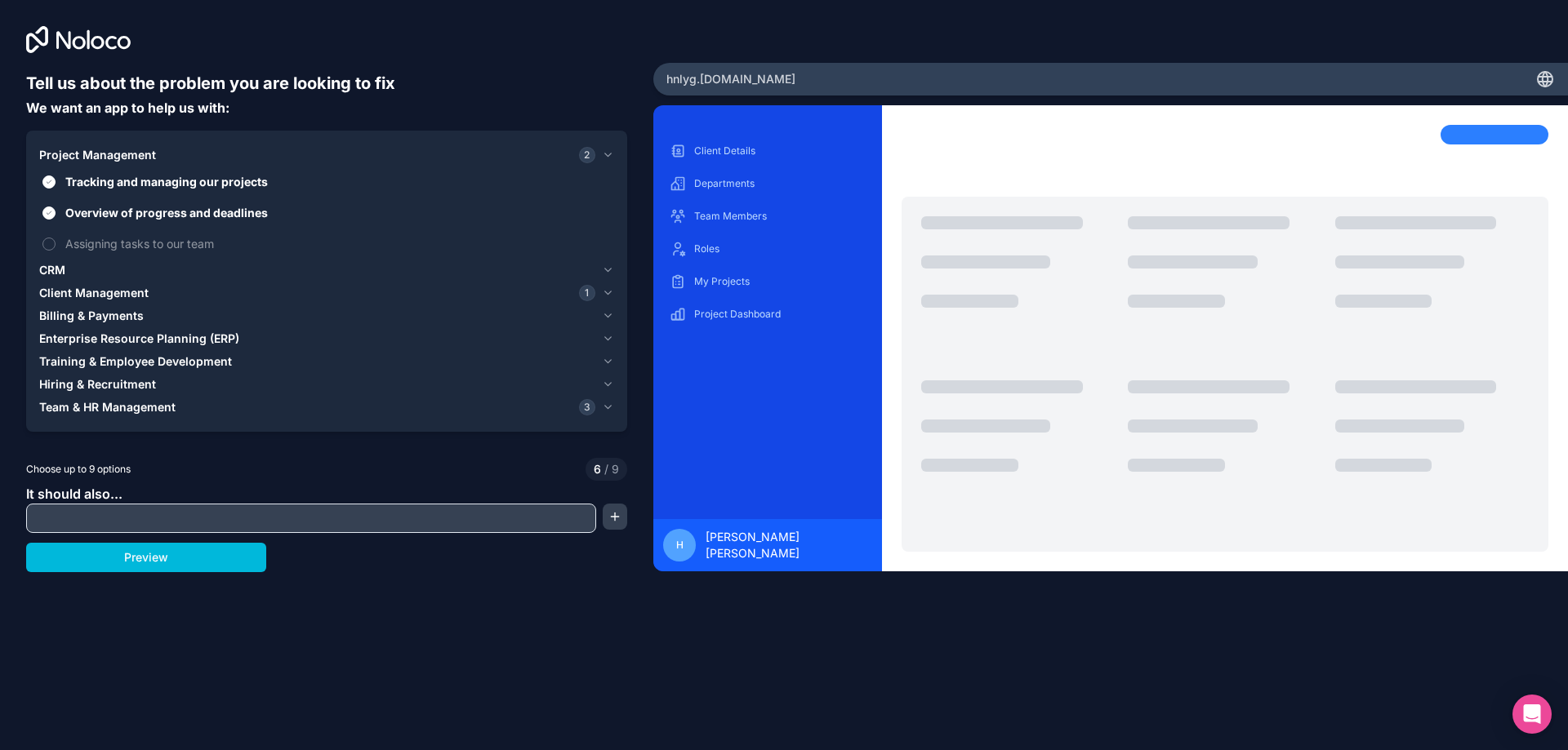
click at [52, 249] on button "Assigning tasks to our team" at bounding box center [48, 244] width 13 height 13
click at [608, 331] on button "Enterprise Resource Planning (ERP)" at bounding box center [326, 339] width 575 height 23
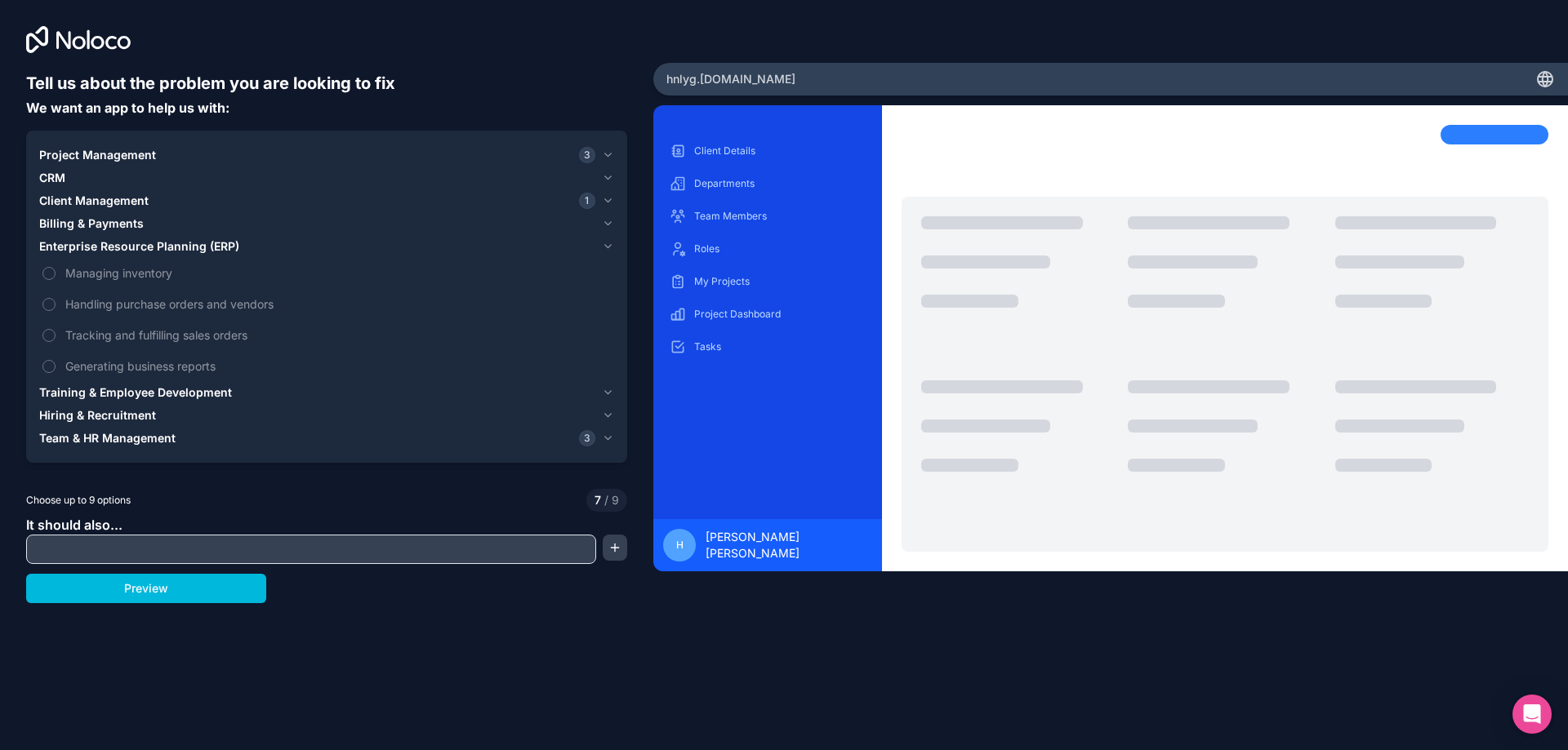
click at [48, 277] on button "Managing inventory" at bounding box center [48, 274] width 13 height 13
click at [57, 301] on label "Handling purchase orders and vendors" at bounding box center [326, 304] width 575 height 30
click at [55, 301] on button "Handling purchase orders and vendors" at bounding box center [48, 304] width 13 height 13
click at [122, 552] on input "text" at bounding box center [311, 550] width 561 height 23
click at [149, 586] on button "Preview" at bounding box center [146, 588] width 240 height 29
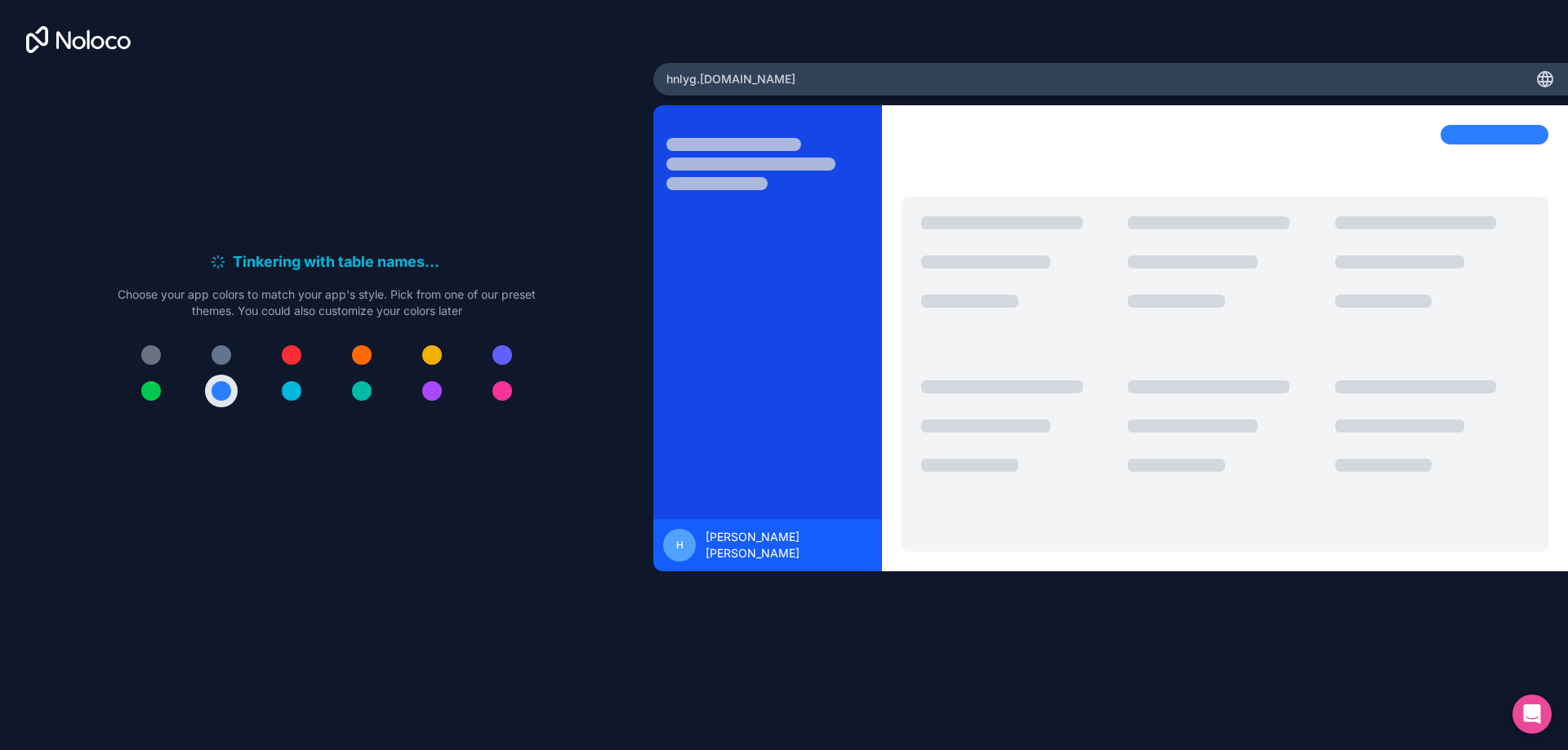
click at [282, 360] on button at bounding box center [291, 355] width 33 height 33
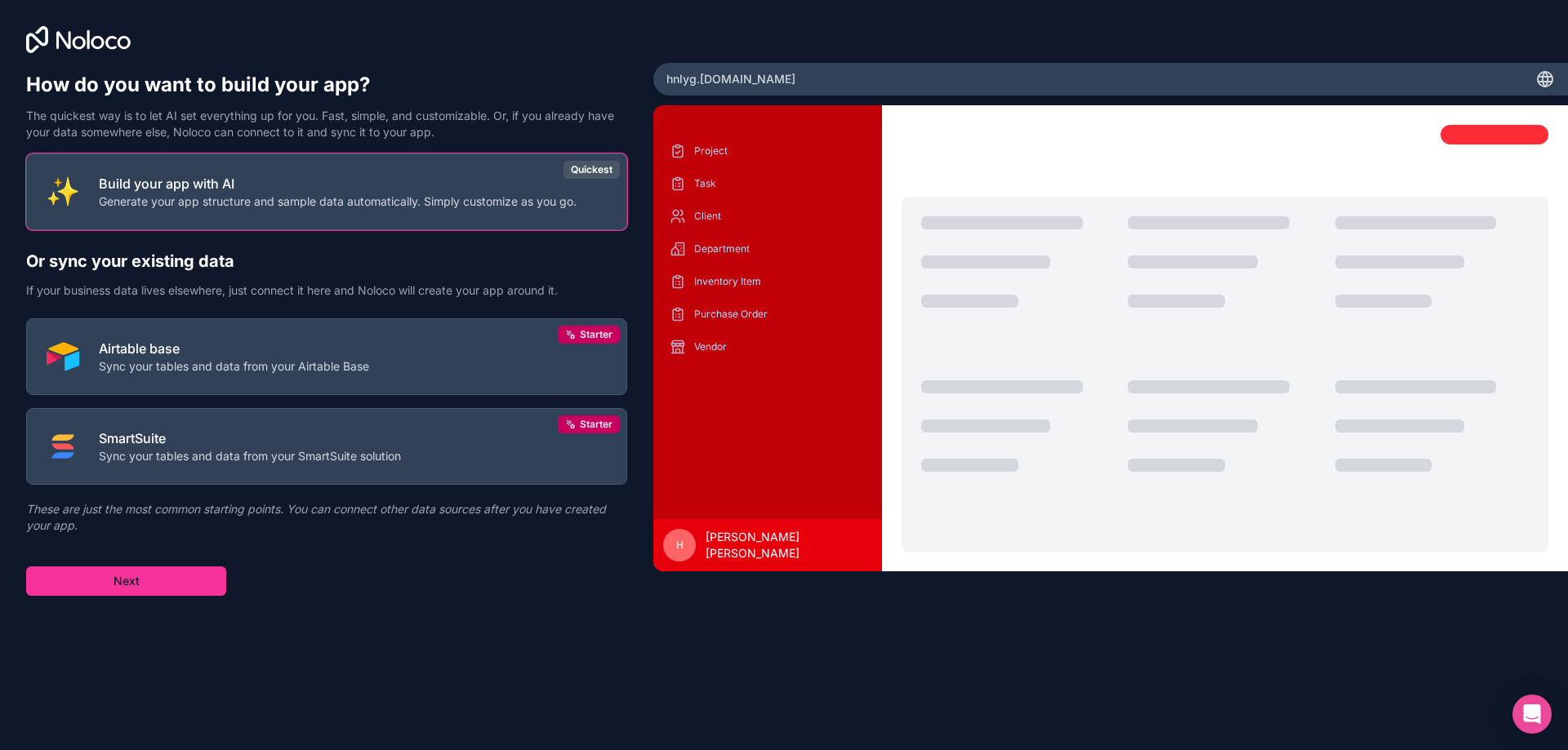
click at [192, 586] on button "Next" at bounding box center [126, 581] width 200 height 29
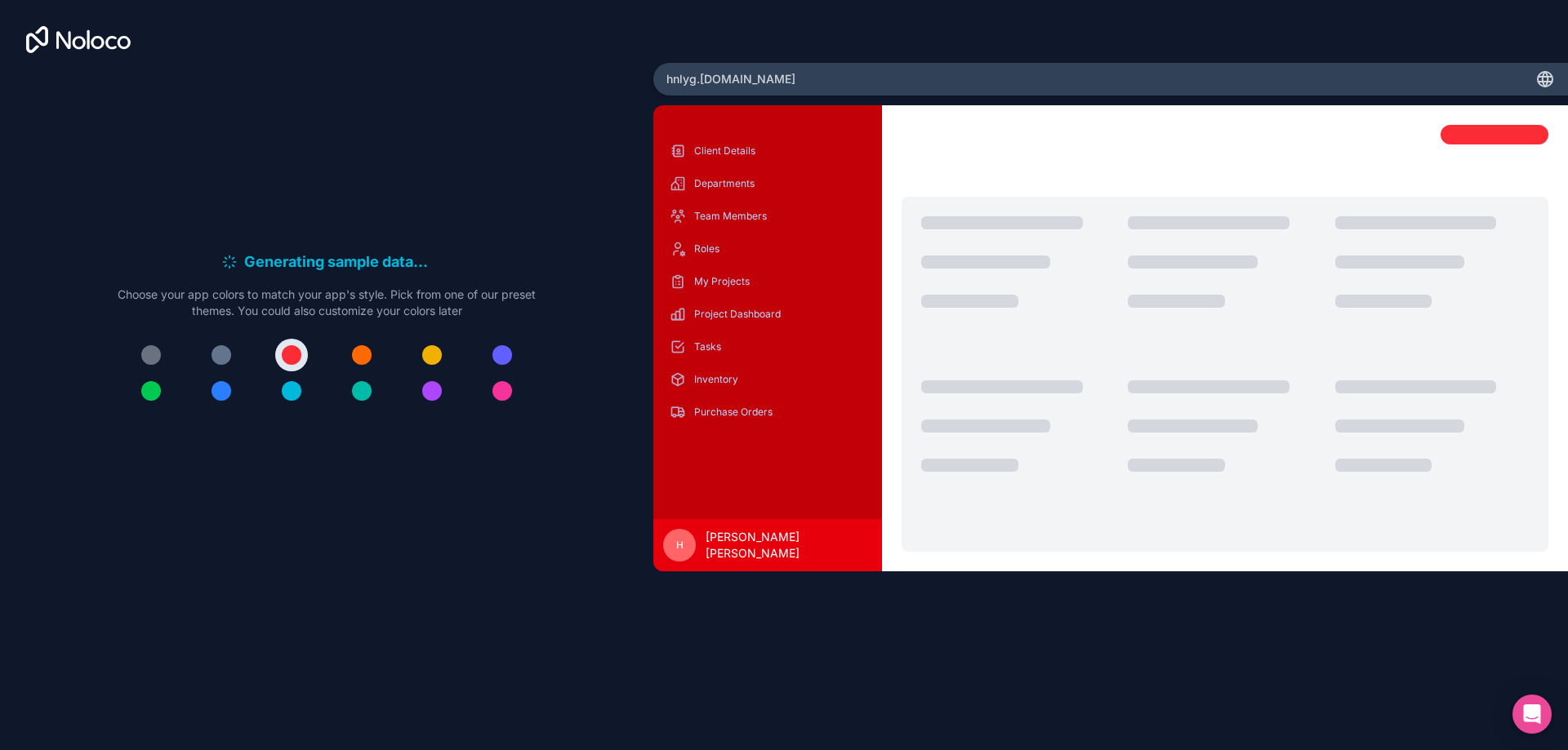
click at [746, 416] on p "Purchase Orders" at bounding box center [780, 412] width 172 height 13
click at [729, 388] on div "Inventory" at bounding box center [767, 379] width 202 height 26
drag, startPoint x: 720, startPoint y: 353, endPoint x: 699, endPoint y: 349, distance: 21.4
click at [699, 349] on div "Tasks" at bounding box center [767, 347] width 202 height 26
drag, startPoint x: 746, startPoint y: 424, endPoint x: 687, endPoint y: 482, distance: 82.7
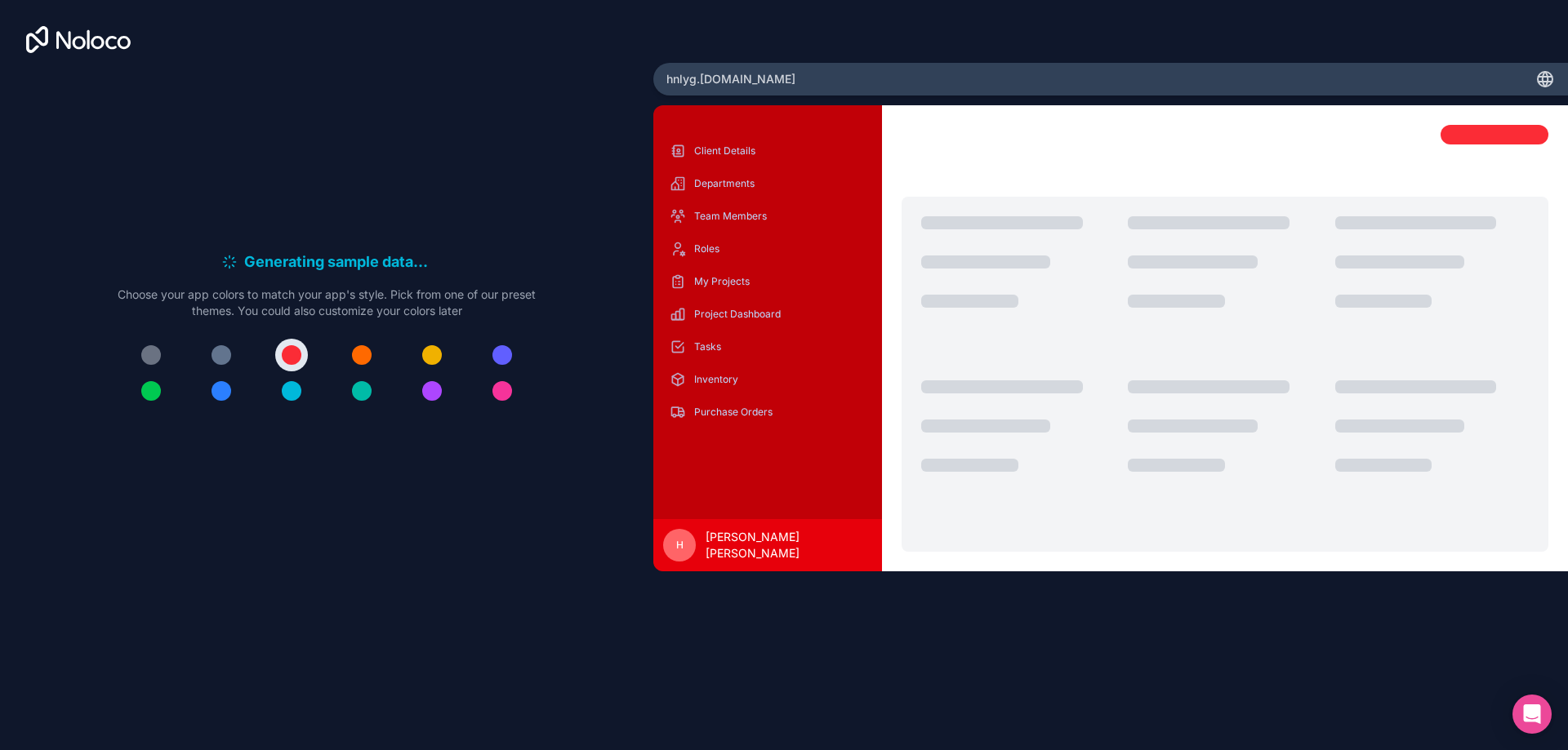
click at [743, 425] on div "Purchase Orders" at bounding box center [767, 412] width 202 height 26
